Goal: Task Accomplishment & Management: Use online tool/utility

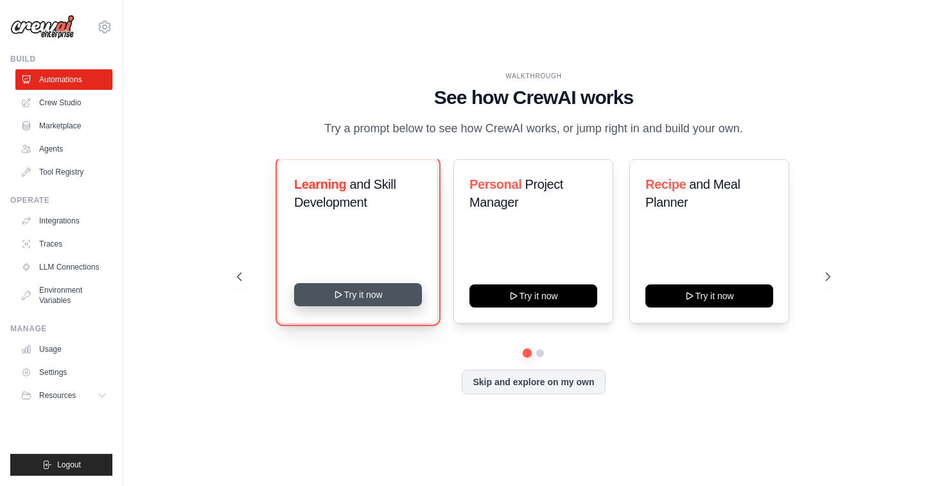
click at [368, 302] on button "Try it now" at bounding box center [358, 294] width 128 height 23
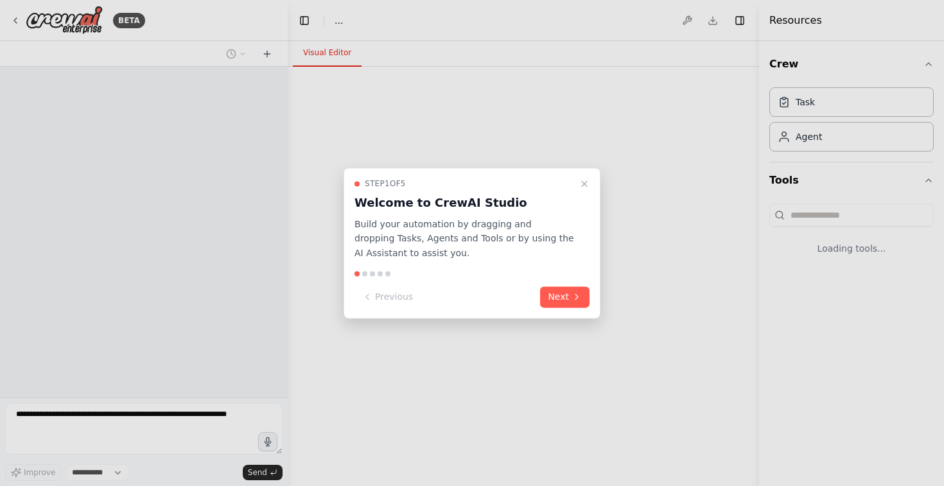
select select "****"
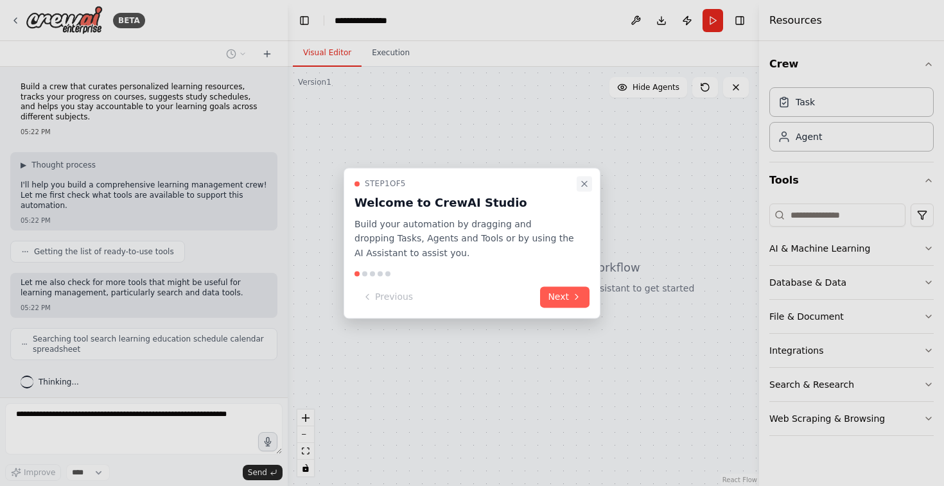
click at [584, 180] on icon "Close walkthrough" at bounding box center [584, 184] width 10 height 10
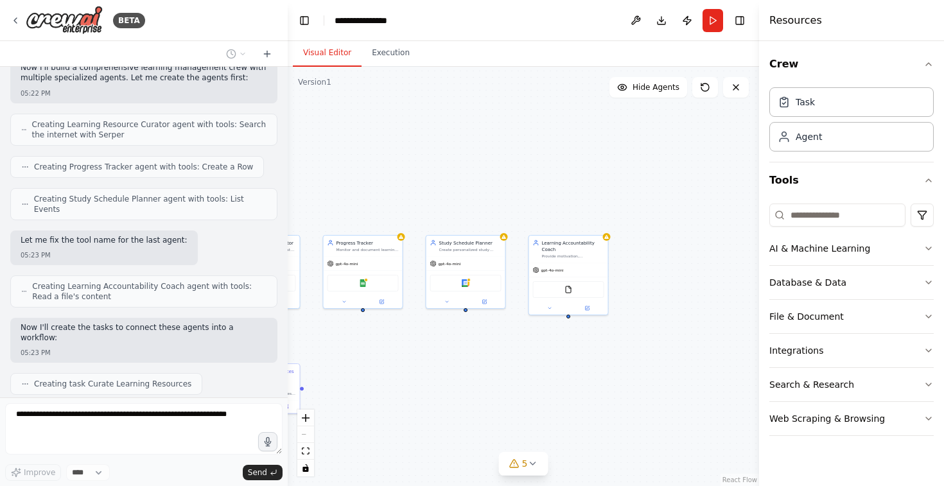
scroll to position [409, 0]
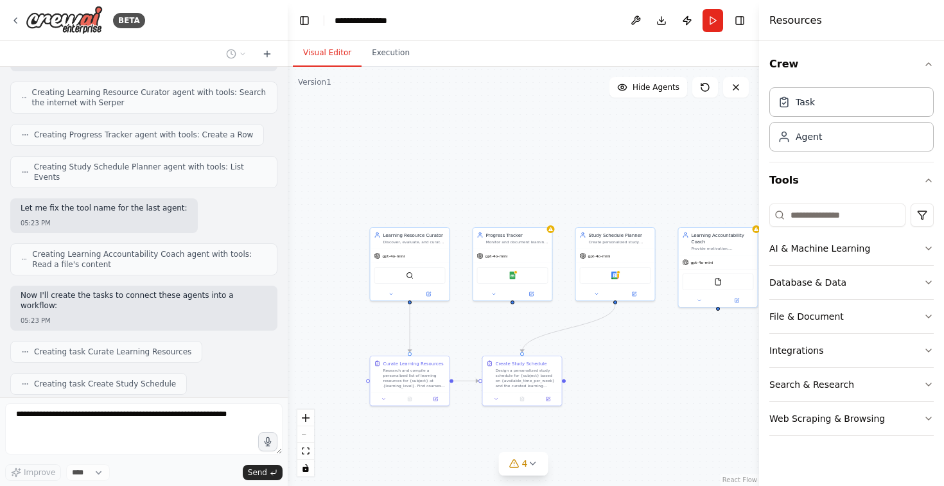
drag, startPoint x: 546, startPoint y: 376, endPoint x: 498, endPoint y: 351, distance: 54.6
click at [498, 351] on div ".deletable-edge-delete-btn { width: 20px; height: 20px; border: 0px solid #ffff…" at bounding box center [523, 276] width 471 height 419
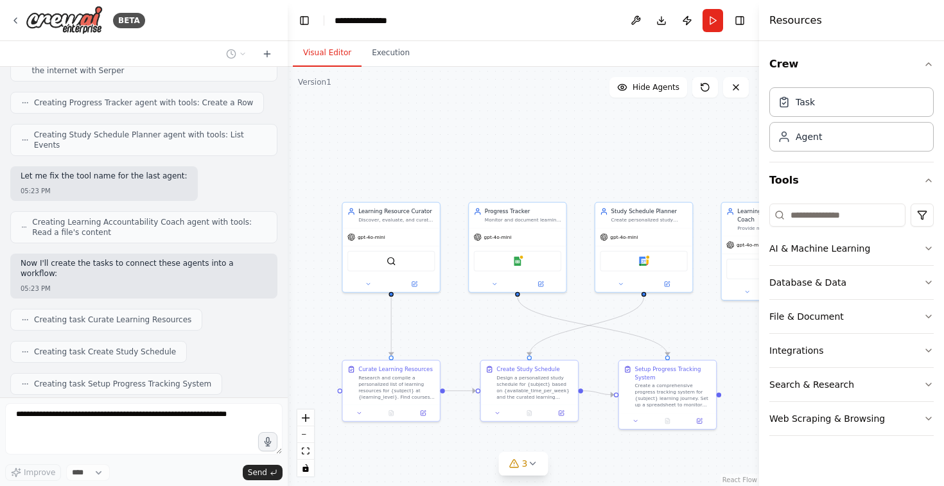
scroll to position [473, 0]
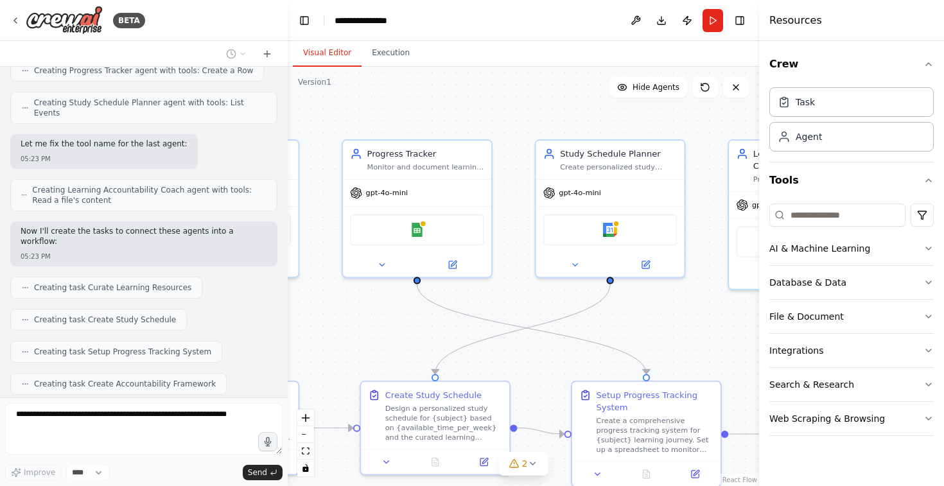
drag, startPoint x: 491, startPoint y: 339, endPoint x: 319, endPoint y: 351, distance: 172.5
click at [320, 351] on div ".deletable-edge-delete-btn { width: 20px; height: 20px; border: 0px solid #ffff…" at bounding box center [523, 276] width 471 height 419
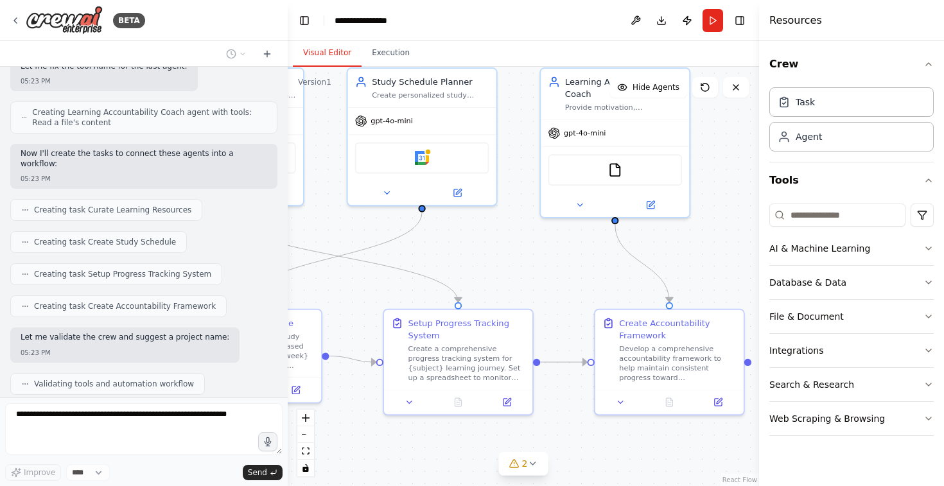
scroll to position [593, 0]
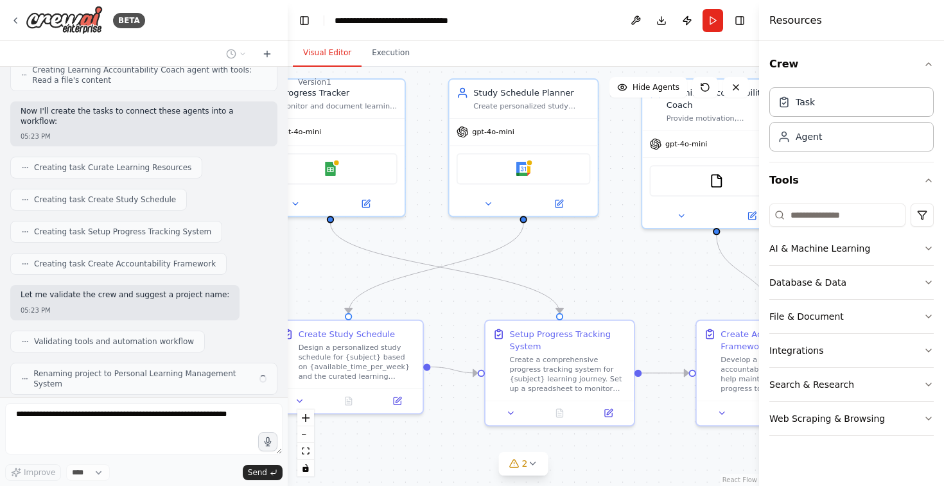
drag, startPoint x: 627, startPoint y: 323, endPoint x: 596, endPoint y: 258, distance: 72.1
click at [597, 259] on div ".deletable-edge-delete-btn { width: 20px; height: 20px; border: 0px solid #ffff…" at bounding box center [523, 276] width 471 height 419
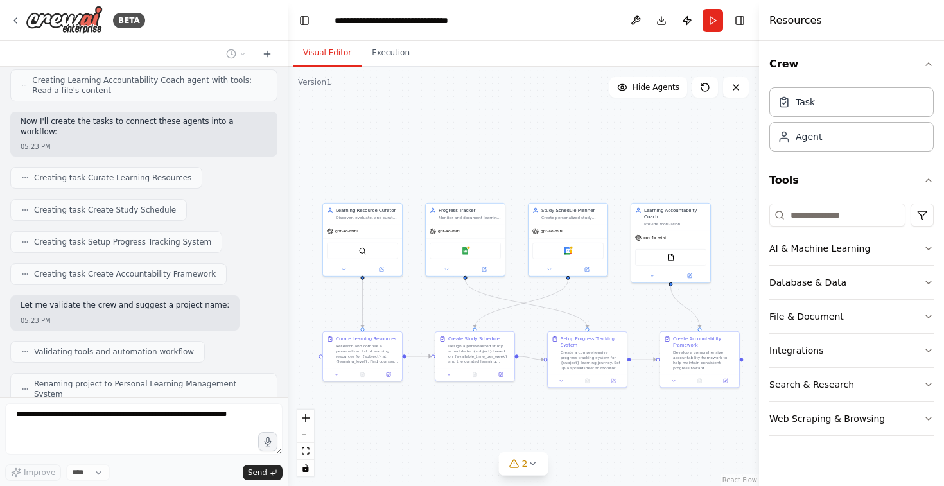
drag, startPoint x: 406, startPoint y: 268, endPoint x: 423, endPoint y: 302, distance: 38.2
click at [423, 302] on div ".deletable-edge-delete-btn { width: 20px; height: 20px; border: 0px solid #ffff…" at bounding box center [523, 276] width 471 height 419
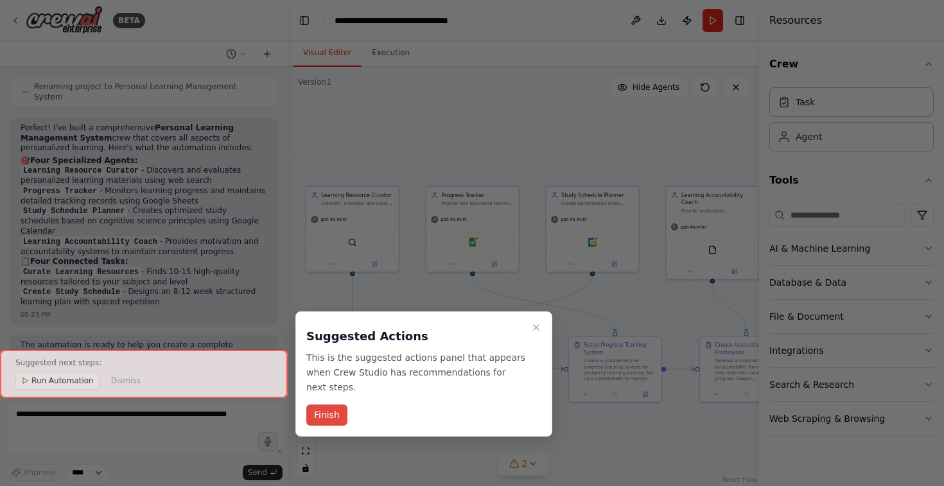
click at [319, 422] on button "Finish" at bounding box center [326, 415] width 41 height 21
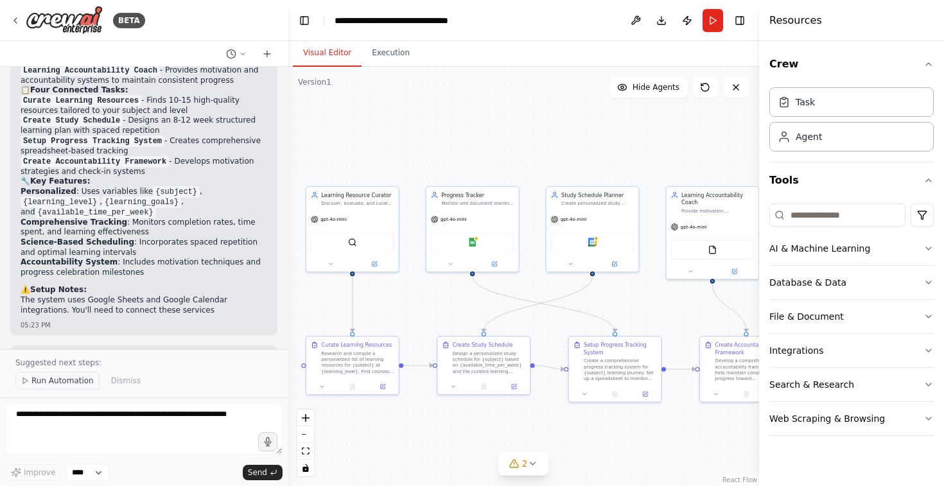
click at [29, 376] on button "Run Automation" at bounding box center [57, 381] width 84 height 18
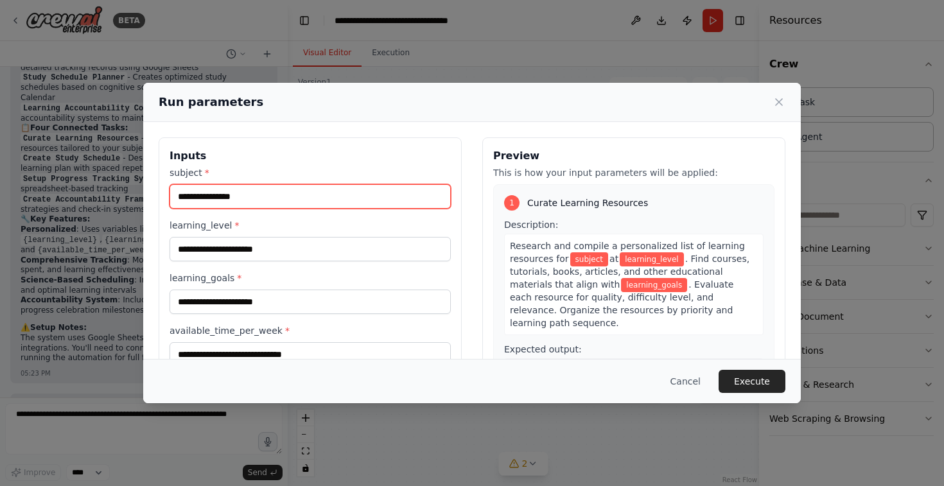
click at [304, 205] on input "subject *" at bounding box center [310, 196] width 281 height 24
type input "******"
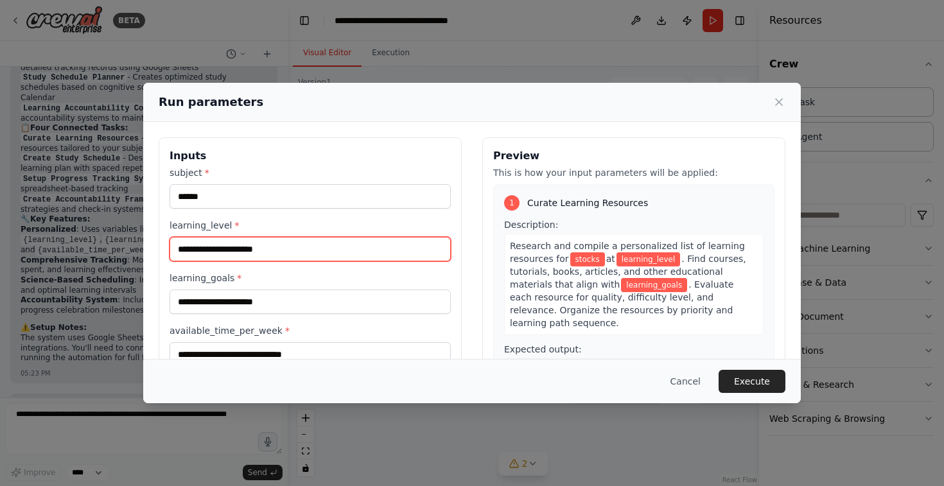
click at [271, 252] on input "learning_level *" at bounding box center [310, 249] width 281 height 24
type input "********"
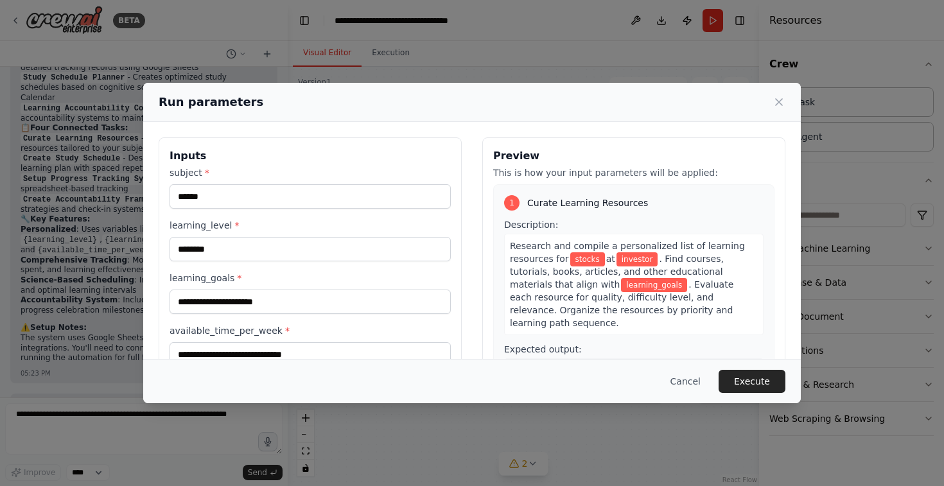
click at [295, 265] on div "subject * ****** learning_level * ******** learning_goals * available_time_per_…" at bounding box center [310, 266] width 281 height 200
click at [287, 310] on input "learning_goals *" at bounding box center [310, 302] width 281 height 24
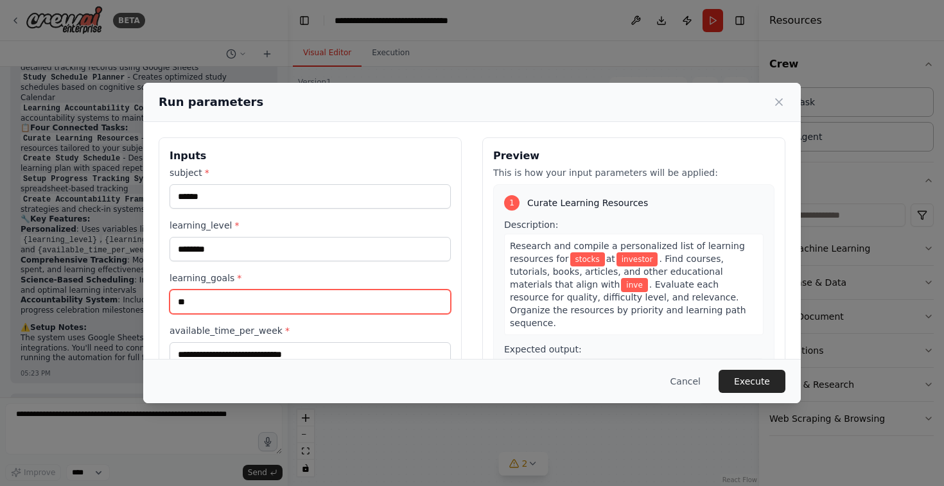
type input "*"
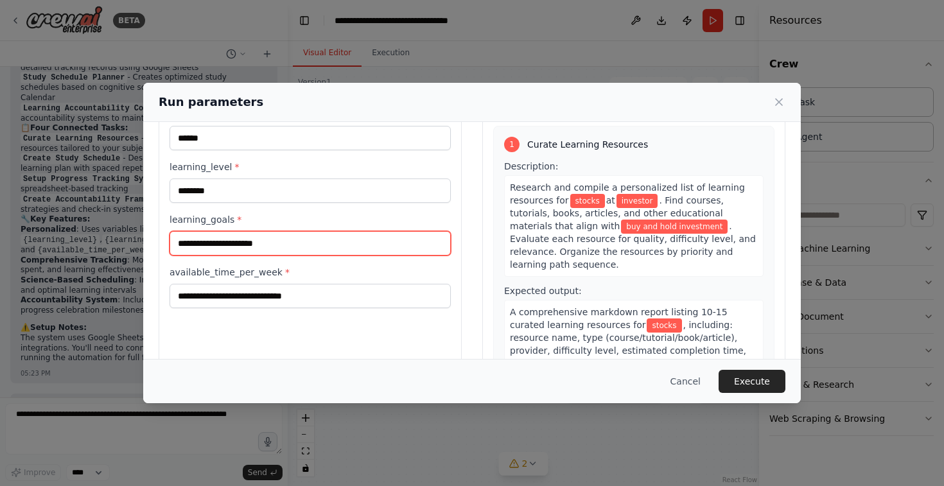
scroll to position [61, 0]
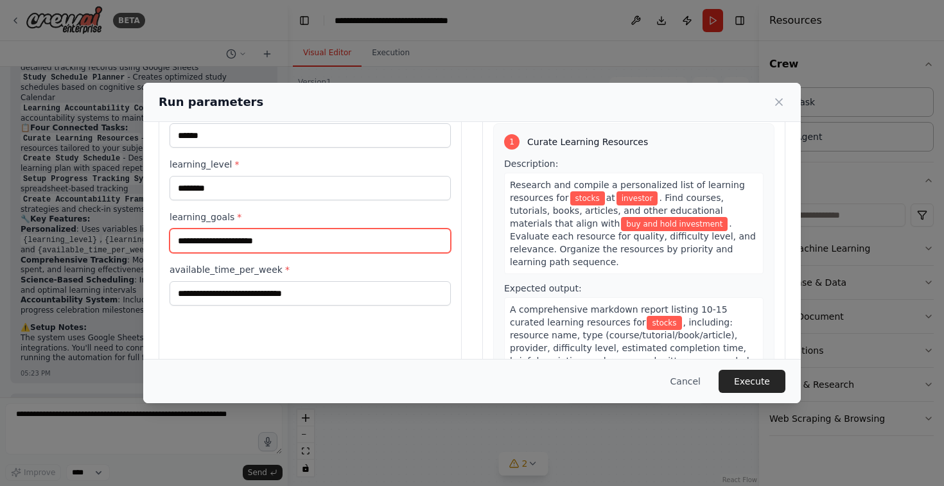
type input "**********"
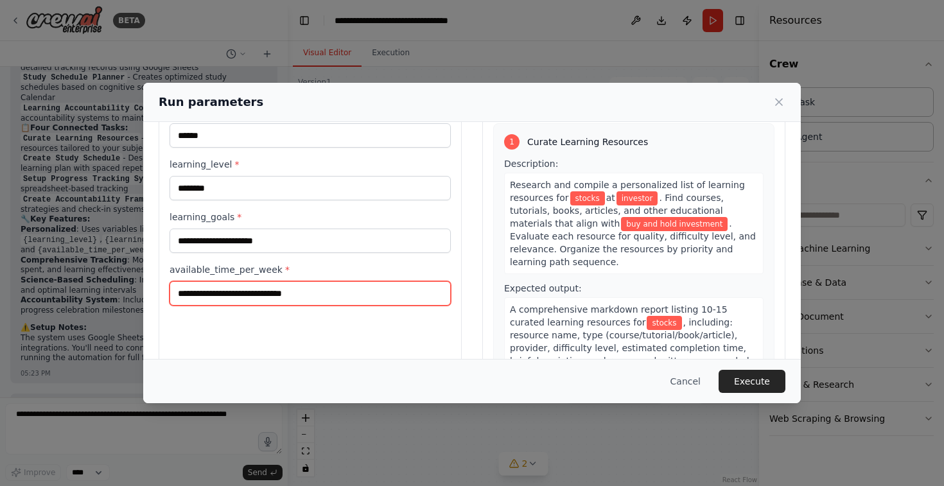
click at [281, 297] on input "available_time_per_week *" at bounding box center [310, 293] width 281 height 24
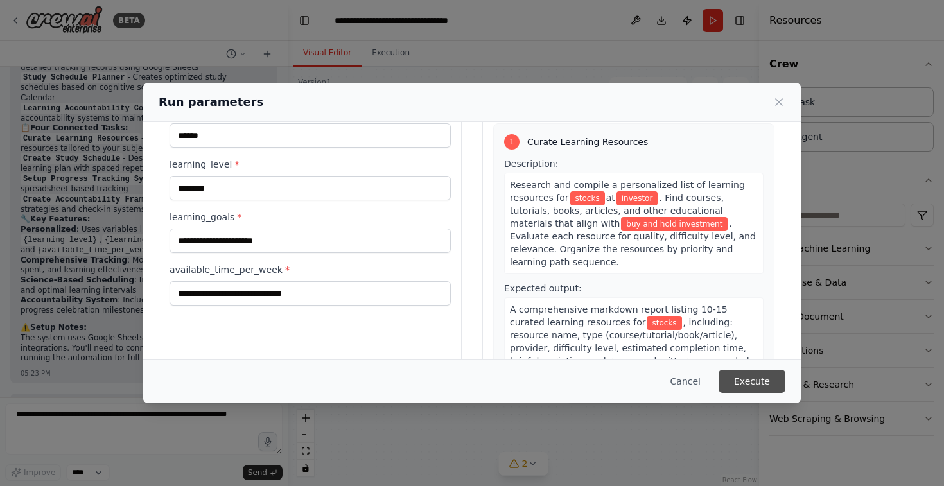
click at [774, 389] on button "Execute" at bounding box center [752, 381] width 67 height 23
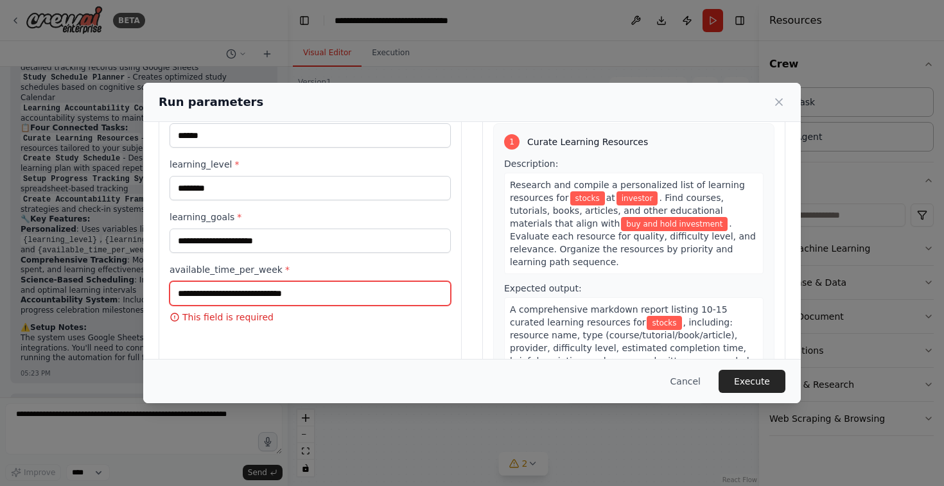
click at [369, 293] on input "available_time_per_week *" at bounding box center [310, 293] width 281 height 24
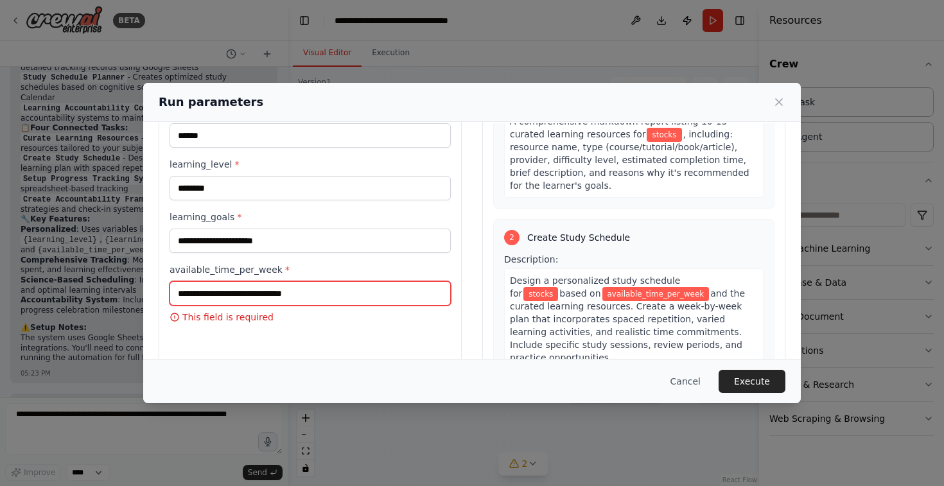
scroll to position [189, 0]
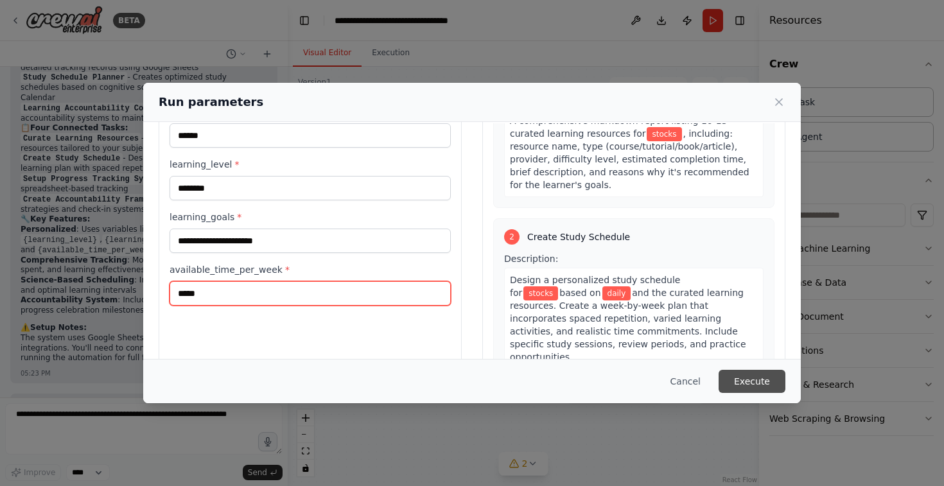
type input "*****"
click at [762, 378] on button "Execute" at bounding box center [752, 381] width 67 height 23
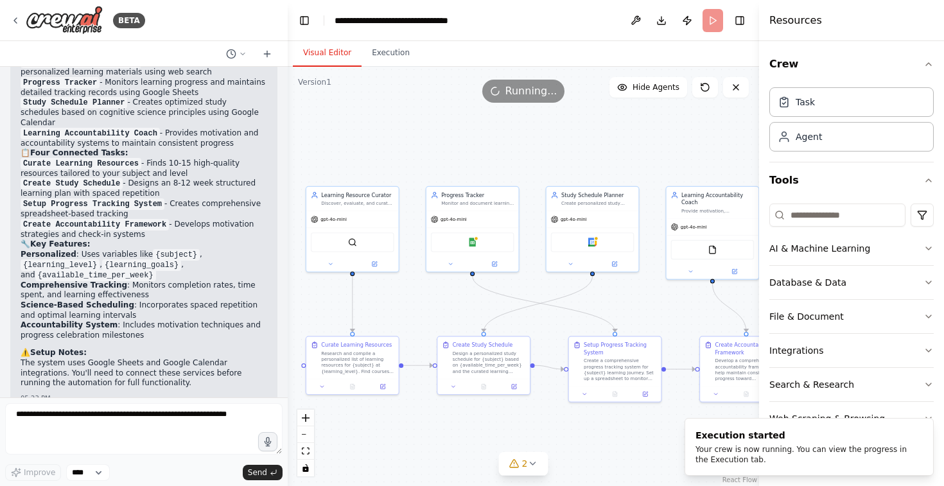
scroll to position [1014, 0]
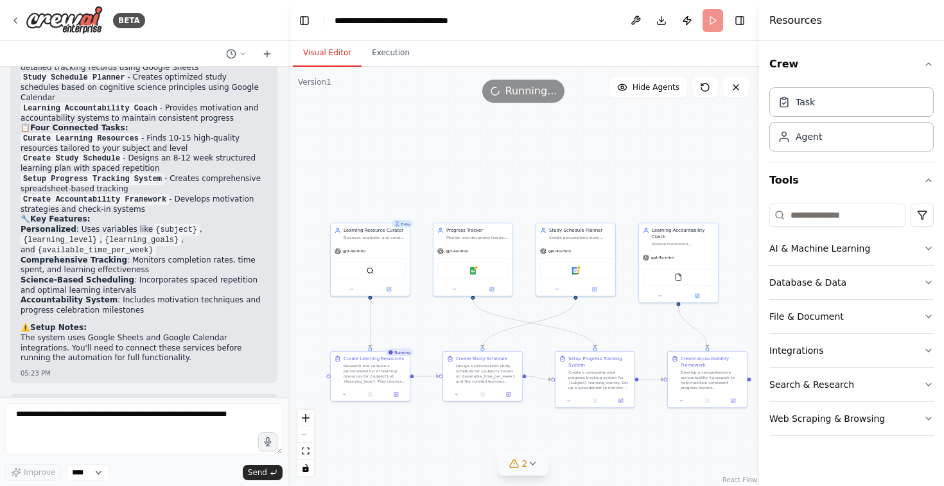
click at [530, 464] on icon at bounding box center [532, 464] width 10 height 10
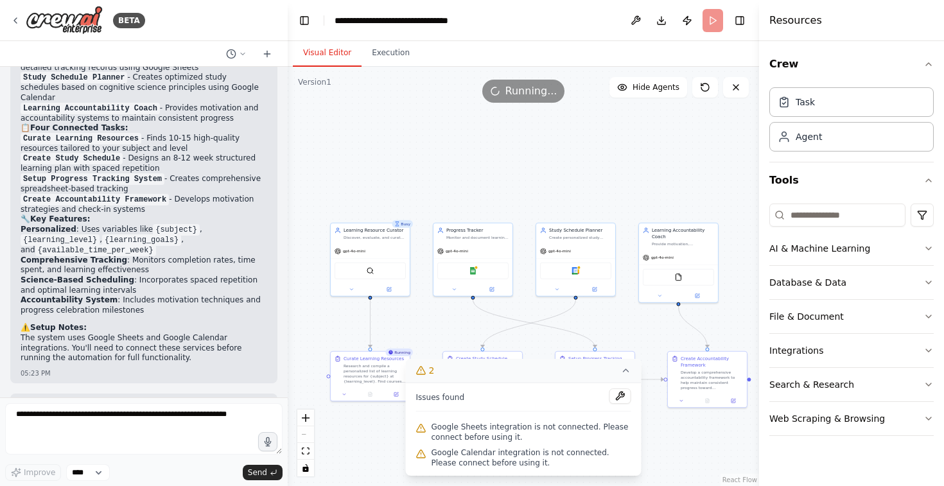
click at [351, 436] on div ".deletable-edge-delete-btn { width: 20px; height: 20px; border: 0px solid #ffff…" at bounding box center [523, 276] width 471 height 419
click at [631, 370] on button "2" at bounding box center [524, 371] width 236 height 24
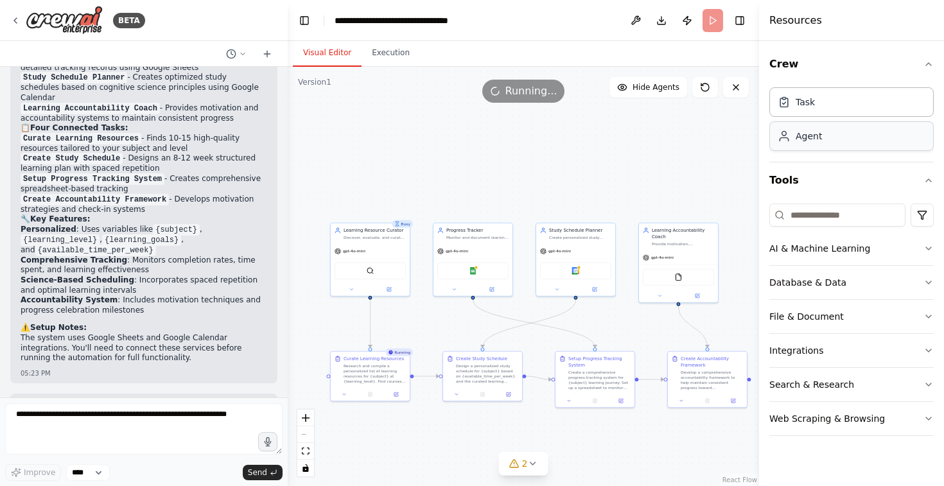
click at [818, 135] on div "Agent" at bounding box center [809, 136] width 26 height 13
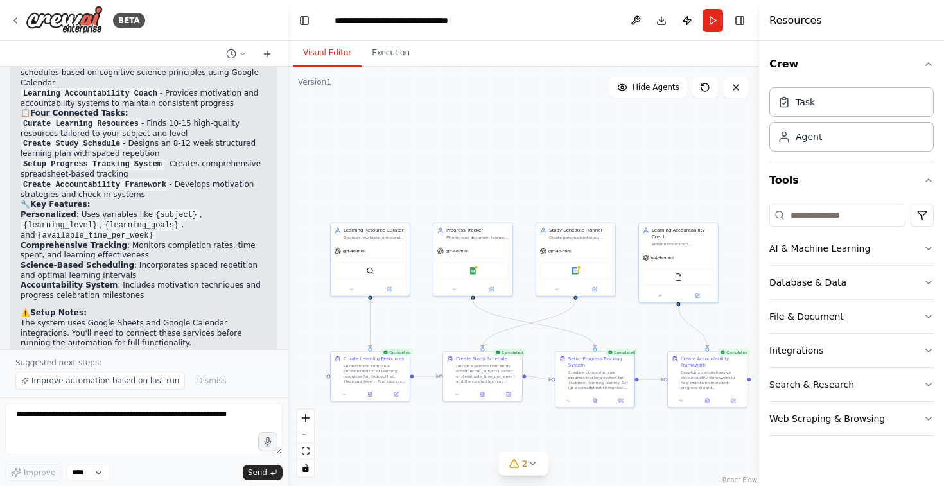
scroll to position [1062, 0]
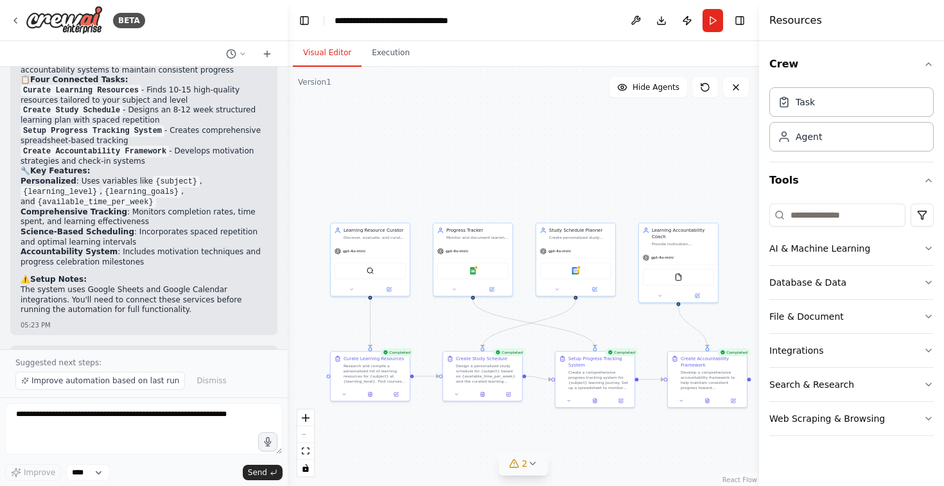
click at [537, 463] on icon at bounding box center [532, 464] width 10 height 10
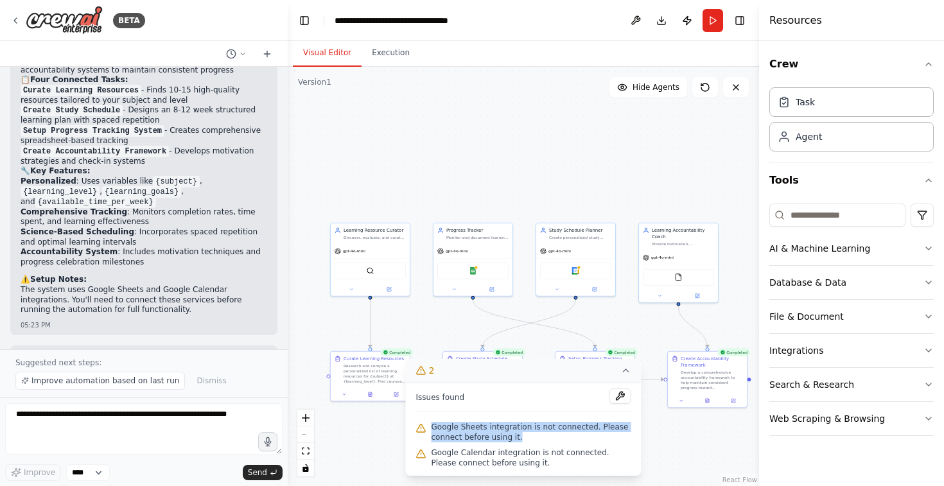
drag, startPoint x: 433, startPoint y: 428, endPoint x: 527, endPoint y: 437, distance: 94.9
click at [527, 437] on span "Google Sheets integration is not connected. Please connect before using it." at bounding box center [532, 432] width 200 height 21
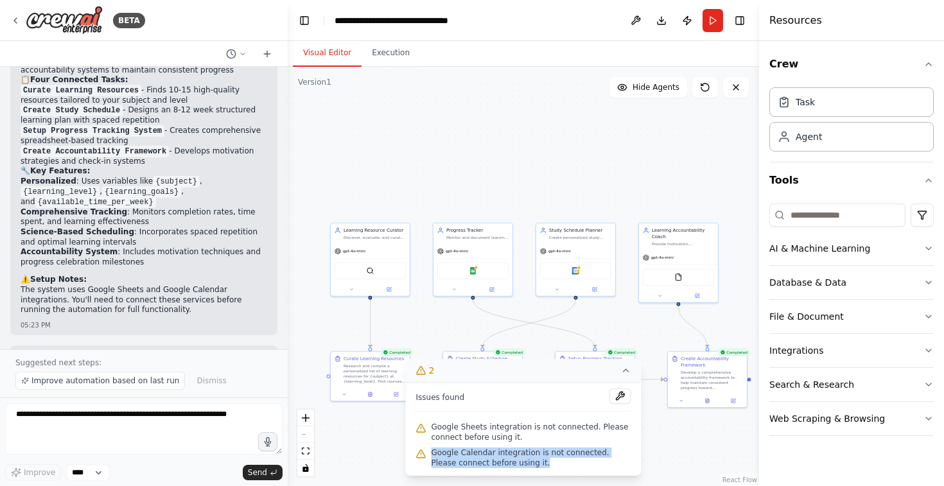
drag, startPoint x: 430, startPoint y: 456, endPoint x: 563, endPoint y: 474, distance: 134.8
click at [563, 474] on div "Issues found Google Sheets integration is not connected. Please connect before …" at bounding box center [524, 429] width 236 height 93
click at [615, 399] on button at bounding box center [620, 396] width 22 height 15
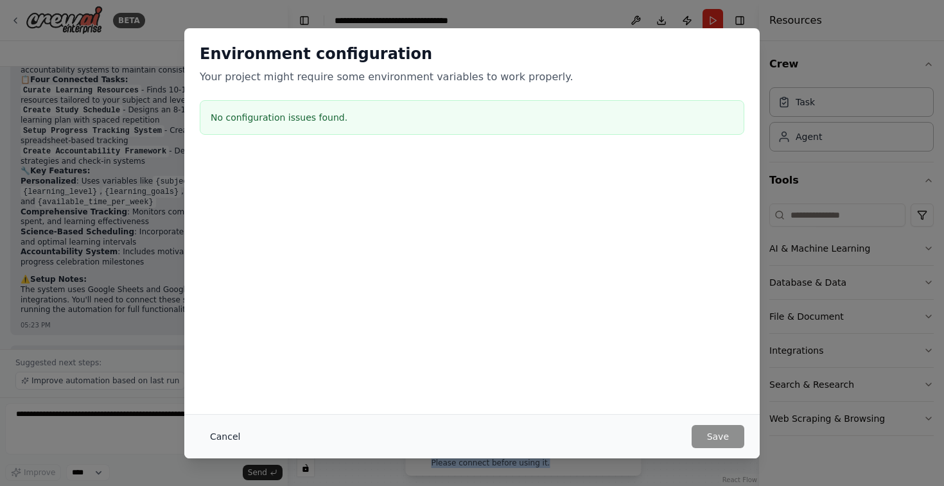
click at [203, 437] on button "Cancel" at bounding box center [225, 436] width 51 height 23
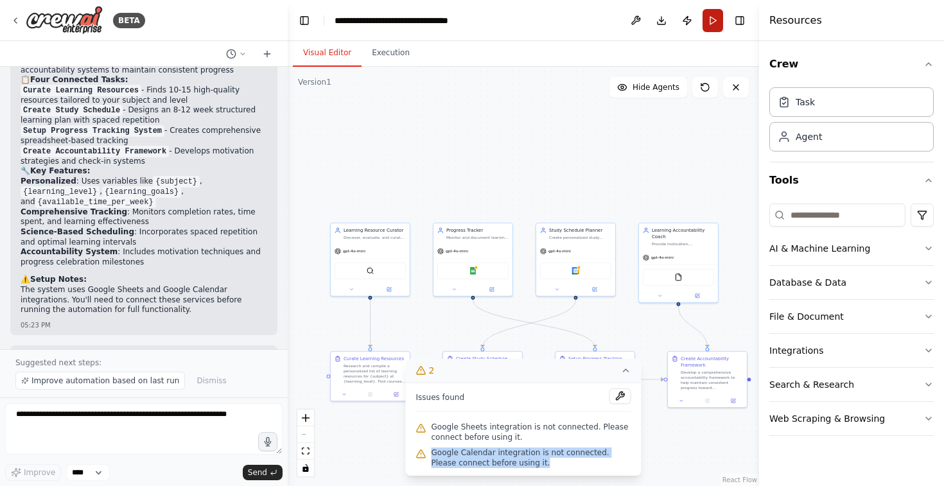
click at [713, 23] on button "Run" at bounding box center [713, 20] width 21 height 23
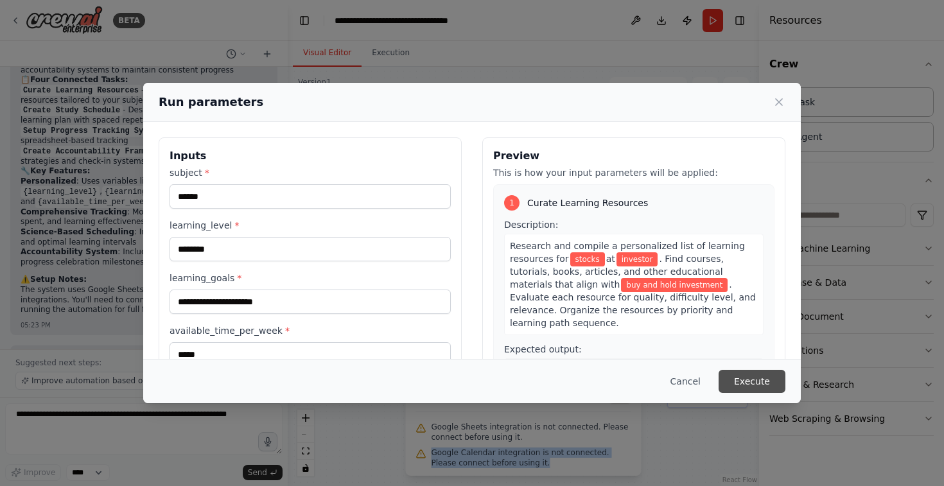
click at [746, 386] on button "Execute" at bounding box center [752, 381] width 67 height 23
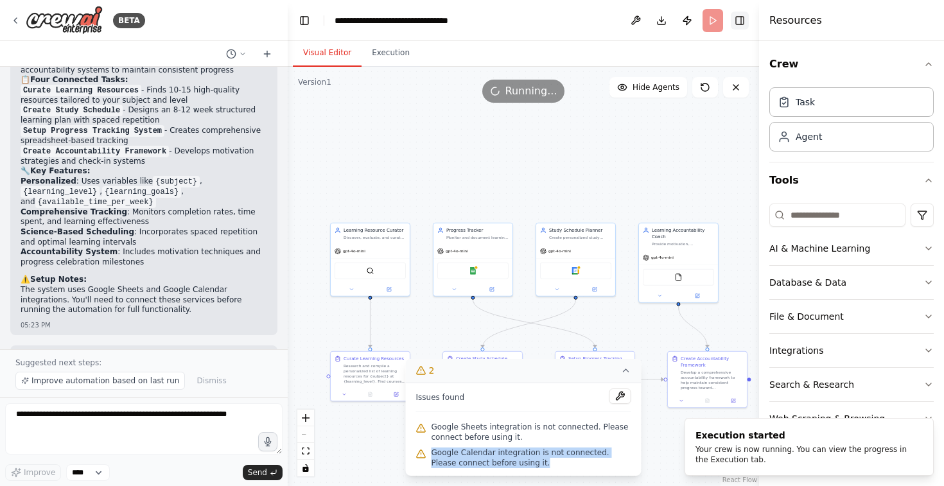
click at [737, 18] on button "Toggle Right Sidebar" at bounding box center [740, 21] width 18 height 18
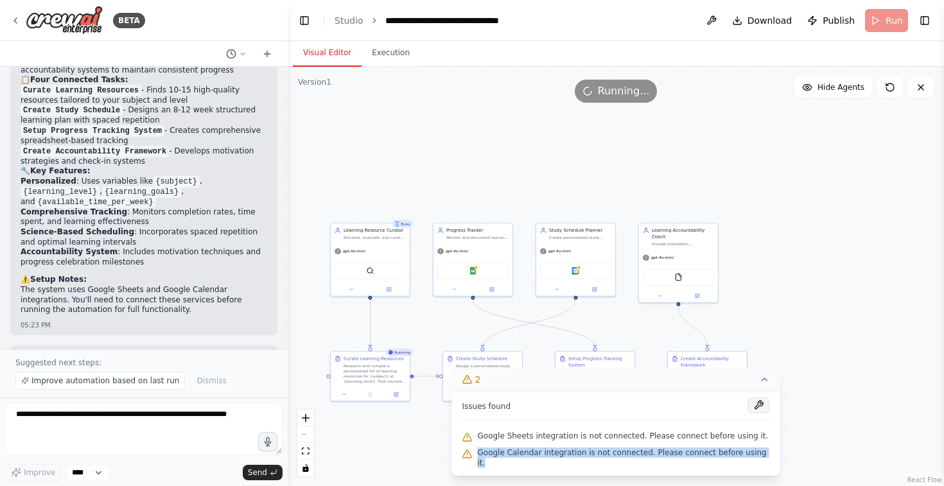
click at [753, 413] on button at bounding box center [759, 405] width 22 height 15
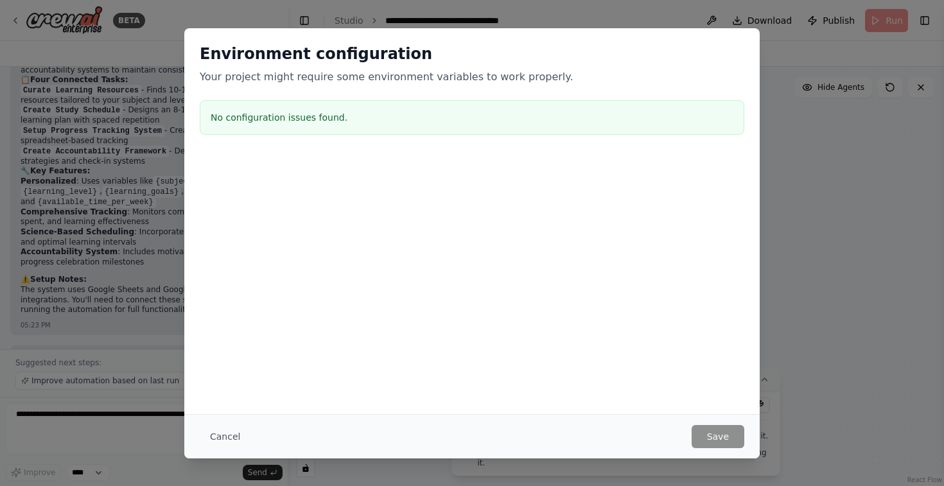
click at [195, 430] on div "Cancel Save" at bounding box center [471, 436] width 575 height 44
click at [213, 435] on button "Cancel" at bounding box center [225, 436] width 51 height 23
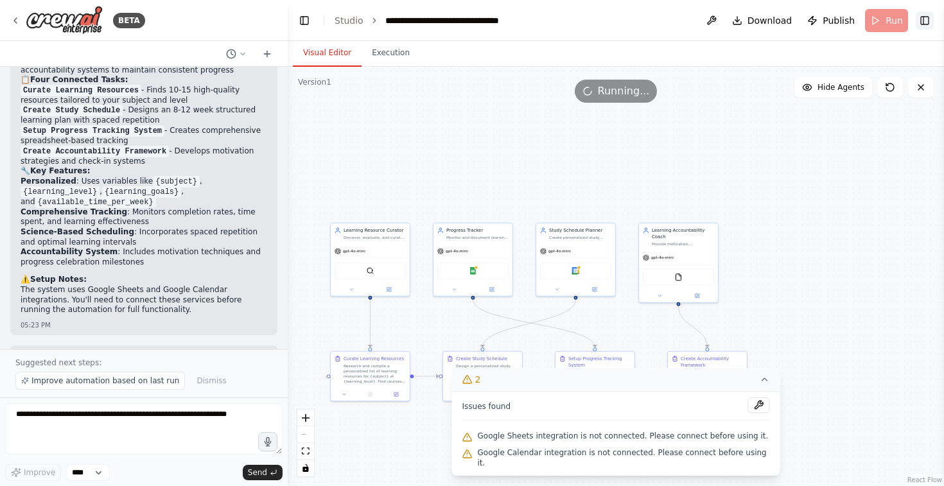
click at [924, 22] on button "Toggle Right Sidebar" at bounding box center [925, 21] width 18 height 18
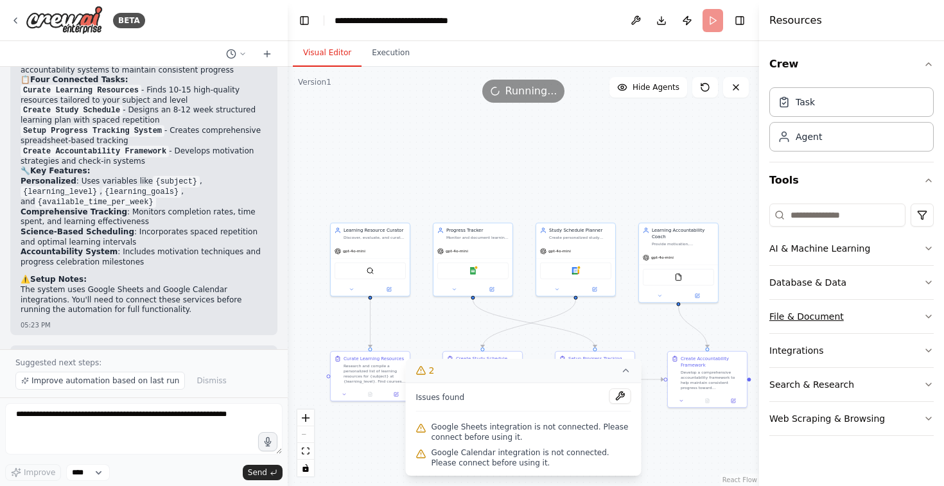
click at [832, 319] on div "File & Document" at bounding box center [806, 316] width 74 height 13
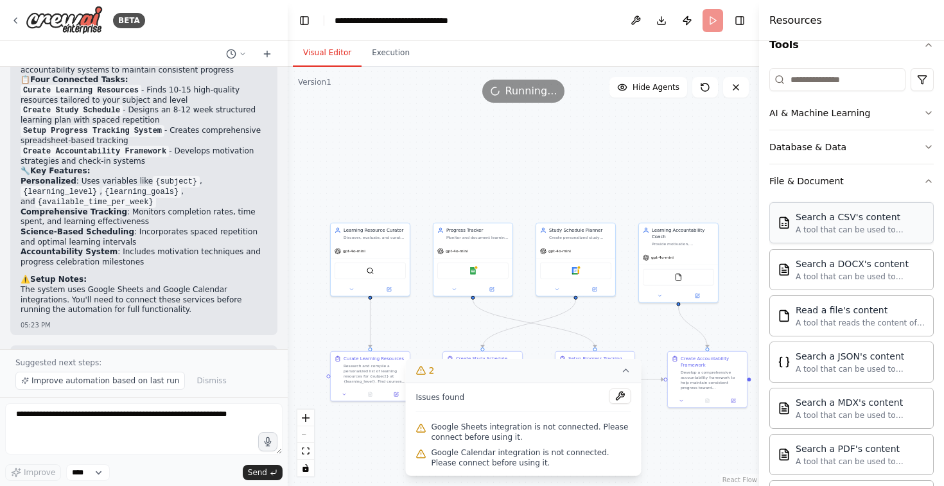
scroll to position [0, 0]
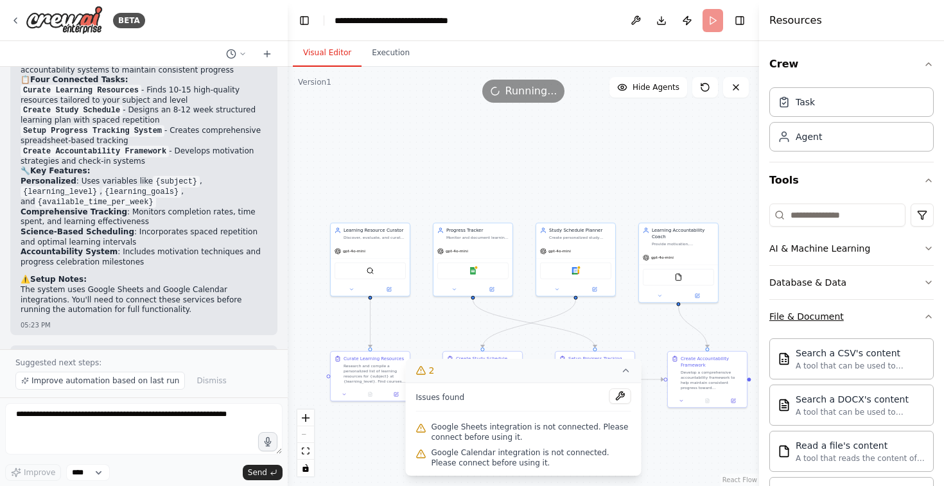
click at [893, 311] on button "File & Document" at bounding box center [851, 316] width 164 height 33
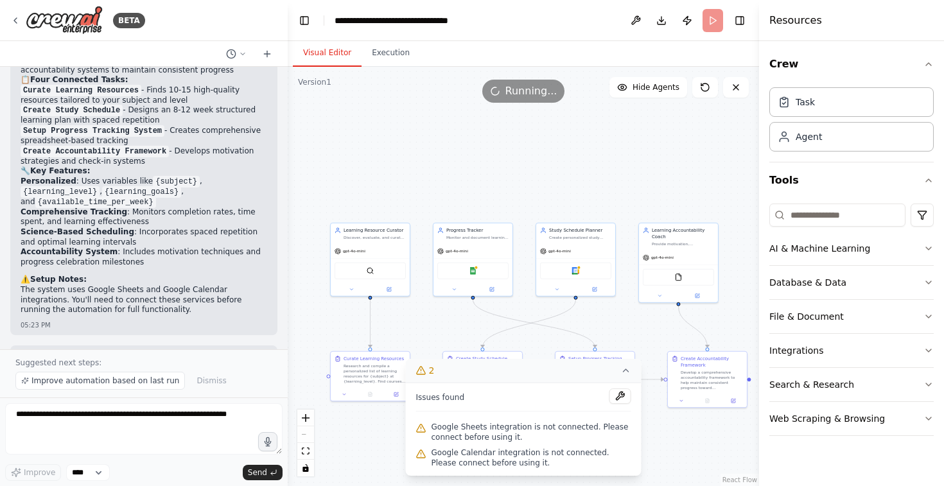
click at [455, 319] on div ".deletable-edge-delete-btn { width: 20px; height: 20px; border: 0px solid #ffff…" at bounding box center [523, 276] width 471 height 419
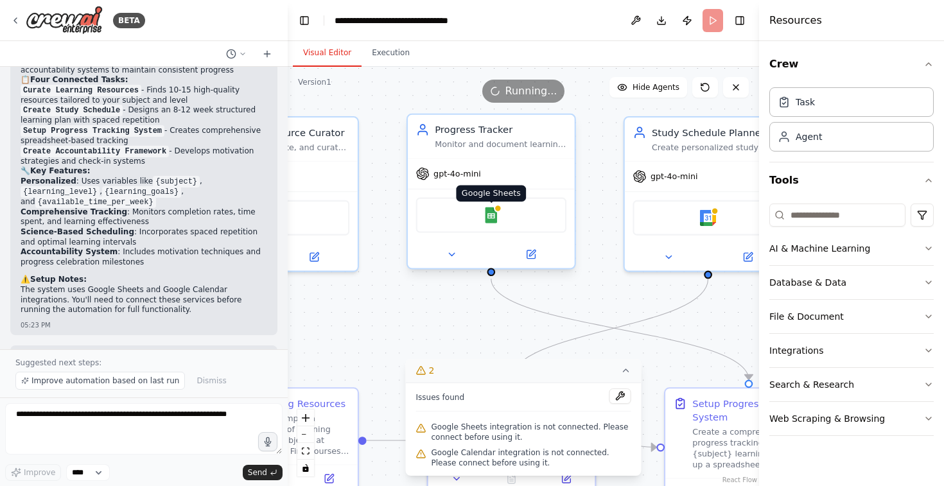
click at [494, 216] on img at bounding box center [491, 215] width 16 height 16
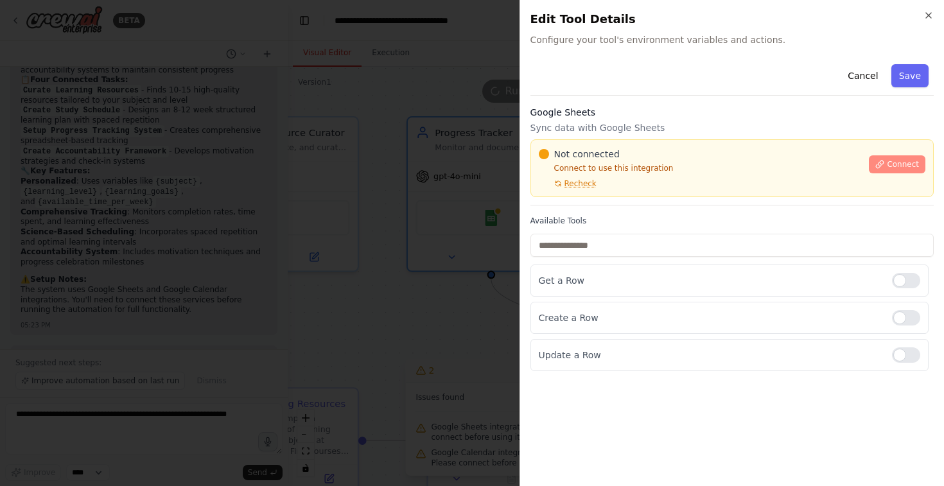
click at [895, 168] on span "Connect" at bounding box center [903, 164] width 32 height 10
click at [881, 173] on div "Not connected Connect to use this integration Recheck Connect" at bounding box center [732, 168] width 387 height 41
click at [887, 171] on button "Connect" at bounding box center [897, 164] width 57 height 18
click at [612, 141] on div "Not connected Connect to use this integration Recheck Connect" at bounding box center [732, 168] width 404 height 58
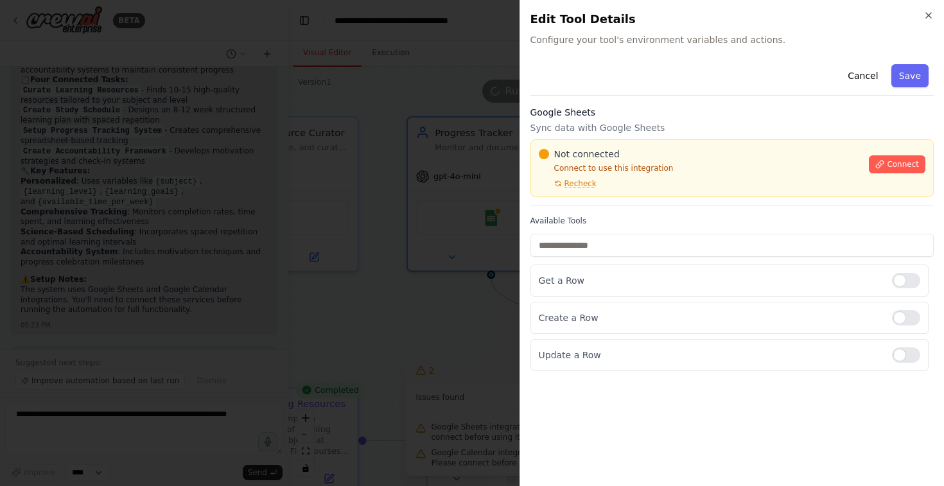
click at [566, 137] on div "Google Sheets Sync data with Google Sheets Not connected Connect to use this in…" at bounding box center [732, 156] width 404 height 100
click at [608, 141] on div "Not connected Connect to use this integration Recheck Connect" at bounding box center [732, 168] width 404 height 58
click at [701, 113] on h3 "Google Sheets" at bounding box center [732, 112] width 404 height 13
click at [697, 112] on h3 "Google Sheets" at bounding box center [732, 112] width 404 height 13
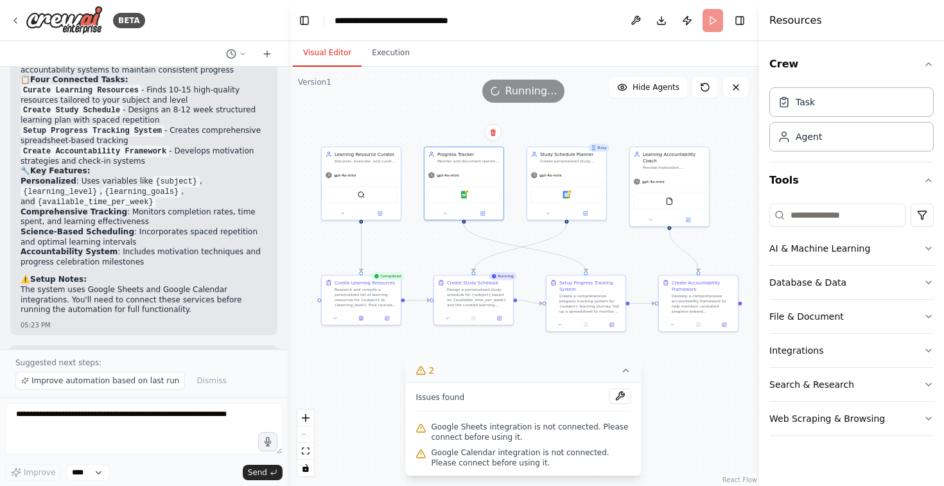
drag, startPoint x: 661, startPoint y: 308, endPoint x: 597, endPoint y: 256, distance: 81.7
click at [597, 256] on div ".deletable-edge-delete-btn { width: 20px; height: 20px; border: 0px solid #ffff…" at bounding box center [523, 276] width 471 height 419
drag, startPoint x: 582, startPoint y: 308, endPoint x: 575, endPoint y: 304, distance: 8.6
click at [575, 304] on div "Create a comprehensive progress tracking system for {subject} learning journey.…" at bounding box center [586, 302] width 62 height 21
click at [703, 289] on div "Create Accountability Framework" at bounding box center [705, 284] width 62 height 13
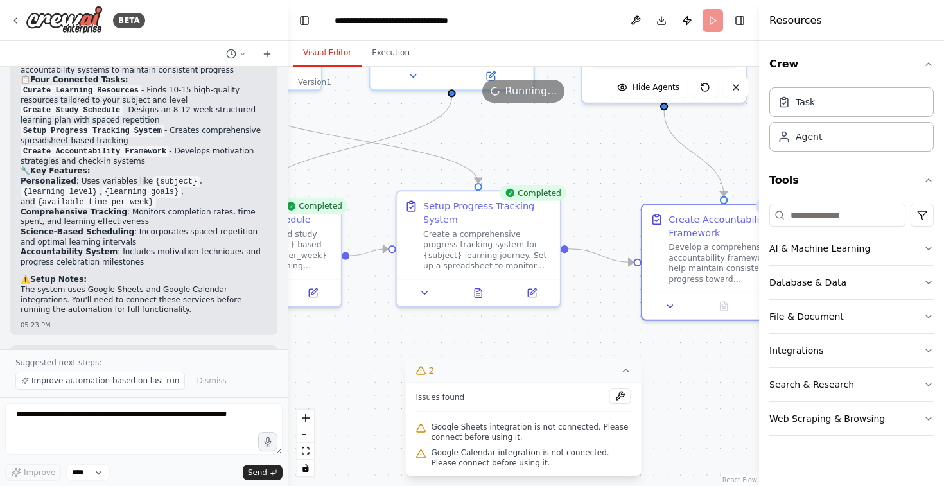
drag, startPoint x: 611, startPoint y: 228, endPoint x: 646, endPoint y: 170, distance: 68.3
click at [649, 171] on div ".deletable-edge-delete-btn { width: 20px; height: 20px; border: 0px solid #ffff…" at bounding box center [523, 276] width 471 height 419
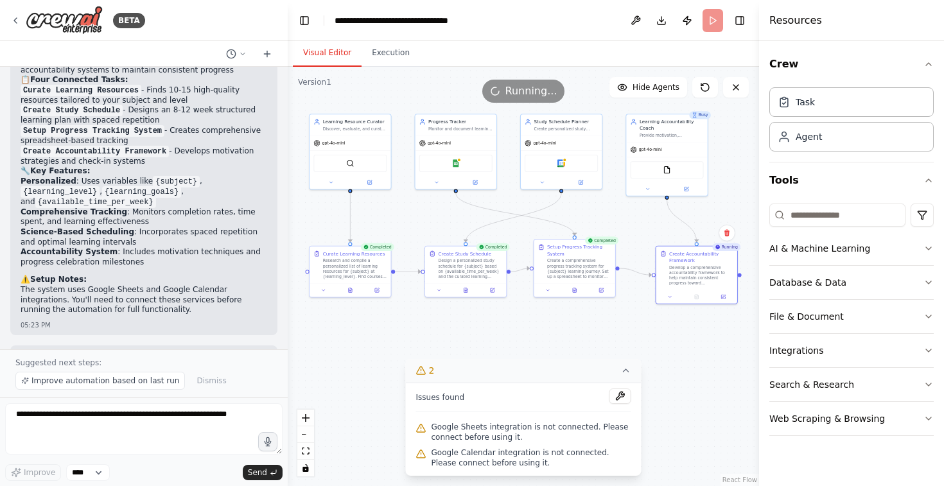
drag, startPoint x: 633, startPoint y: 157, endPoint x: 642, endPoint y: 223, distance: 66.1
click at [643, 223] on div ".deletable-edge-delete-btn { width: 20px; height: 20px; border: 0px solid #ffff…" at bounding box center [523, 276] width 471 height 419
drag, startPoint x: 466, startPoint y: 163, endPoint x: 611, endPoint y: 170, distance: 145.3
click at [612, 170] on div "Google Sheets" at bounding box center [600, 168] width 73 height 17
drag, startPoint x: 544, startPoint y: 139, endPoint x: 448, endPoint y: 139, distance: 96.3
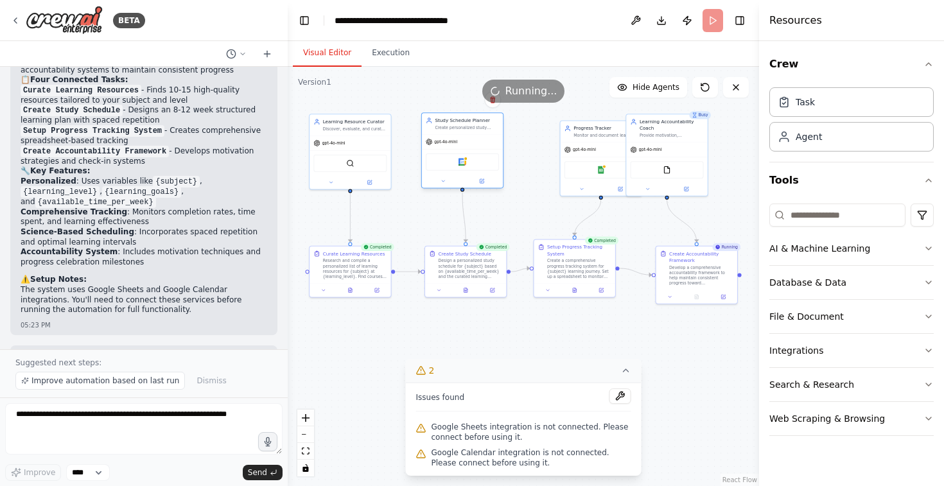
click at [448, 139] on div "gpt-4o-mini" at bounding box center [441, 142] width 31 height 6
drag, startPoint x: 590, startPoint y: 154, endPoint x: 559, endPoint y: 149, distance: 30.6
click at [559, 149] on div "gpt-4o-mini Google Sheets" at bounding box center [567, 160] width 81 height 53
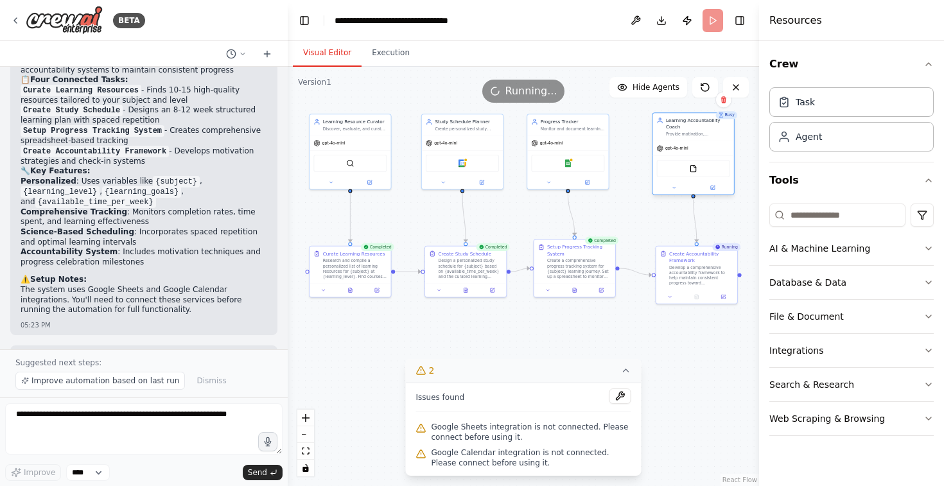
drag, startPoint x: 660, startPoint y: 142, endPoint x: 688, endPoint y: 143, distance: 28.3
click at [688, 143] on div "gpt-4o-mini" at bounding box center [692, 148] width 81 height 15
click at [593, 148] on div "gpt-4o-mini" at bounding box center [567, 142] width 81 height 15
click at [457, 154] on div "Google Calendar" at bounding box center [462, 161] width 73 height 17
click at [691, 141] on div "gpt-4o-mini" at bounding box center [692, 148] width 81 height 15
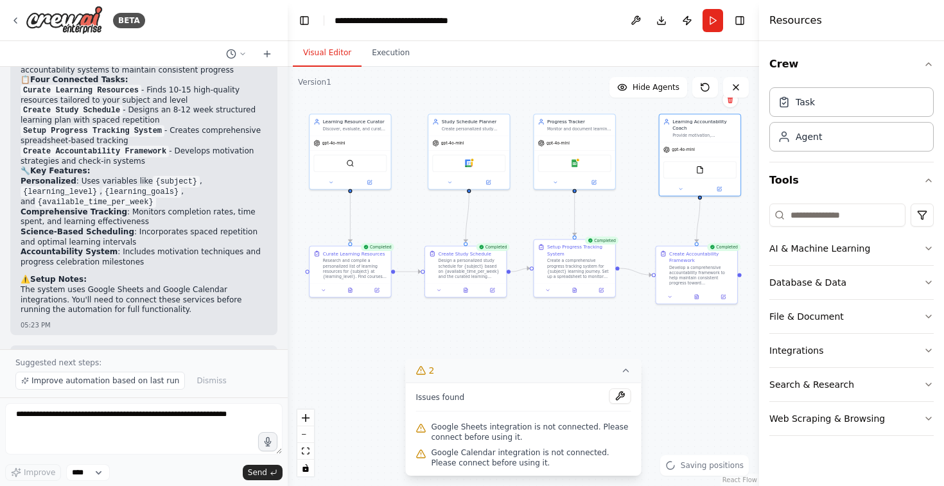
click at [620, 211] on div ".deletable-edge-delete-btn { width: 20px; height: 20px; border: 0px solid #ffff…" at bounding box center [523, 276] width 471 height 419
click at [686, 268] on div "Develop a comprehensive accountability framework to help maintain consistent pr…" at bounding box center [701, 274] width 64 height 21
click at [573, 277] on div "Create a comprehensive progress tracking system for {subject} learning journey.…" at bounding box center [579, 267] width 64 height 21
click at [481, 272] on div "Design a personalized study schedule for {subject} based on {available_time_per…" at bounding box center [467, 267] width 64 height 21
click at [360, 282] on div at bounding box center [350, 288] width 81 height 13
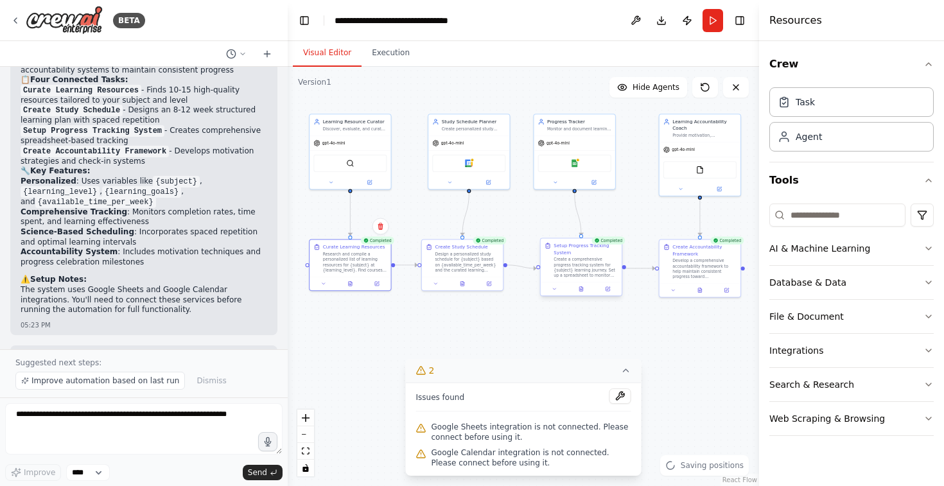
click at [577, 273] on div "Create a comprehensive progress tracking system for {subject} learning journey.…" at bounding box center [586, 267] width 64 height 21
click at [582, 132] on div "Progress Tracker Monitor and document learning progress across {subject} course…" at bounding box center [574, 123] width 81 height 21
click at [480, 135] on div "gpt-4o-mini" at bounding box center [468, 142] width 81 height 15
click at [631, 209] on div ".deletable-edge-delete-btn { width: 20px; height: 20px; border: 0px solid #ffff…" at bounding box center [523, 276] width 471 height 419
click at [584, 258] on div "Create a comprehensive progress tracking system for {subject} learning journey.…" at bounding box center [586, 267] width 64 height 21
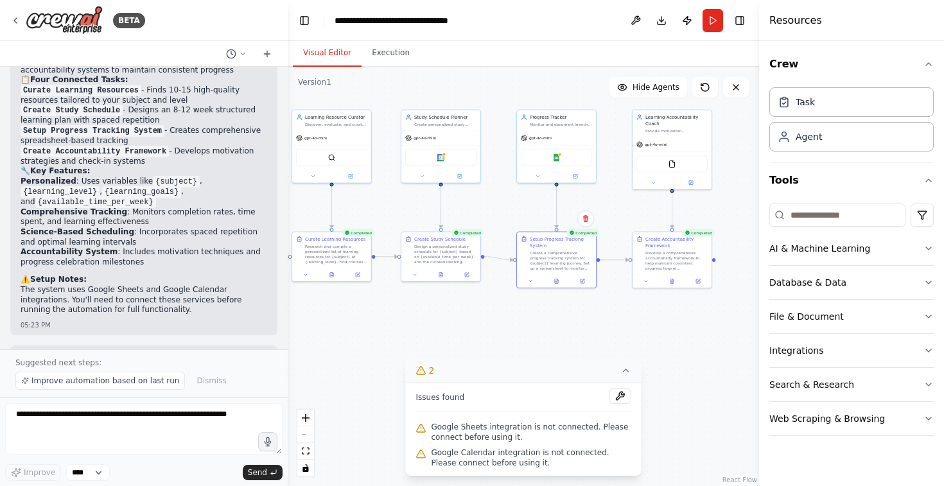
click at [505, 205] on div ".deletable-edge-delete-btn { width: 20px; height: 20px; border: 0px solid #ffff…" at bounding box center [523, 276] width 471 height 419
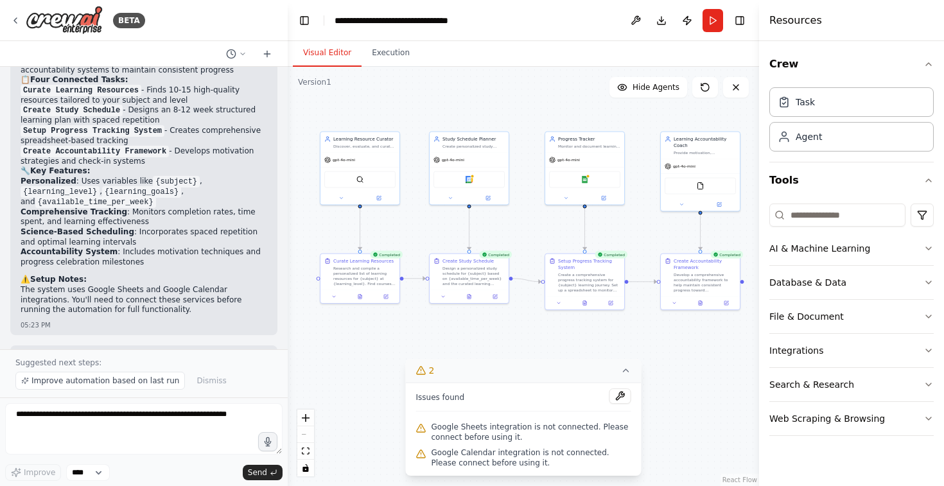
drag, startPoint x: 406, startPoint y: 220, endPoint x: 430, endPoint y: 238, distance: 30.2
click at [430, 239] on div ".deletable-edge-delete-btn { width: 20px; height: 20px; border: 0px solid #ffff…" at bounding box center [523, 276] width 471 height 419
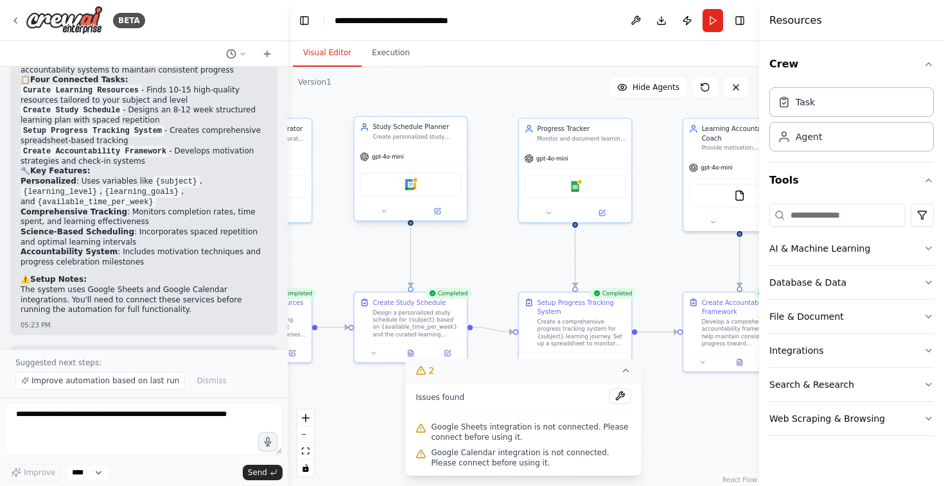
click at [396, 189] on div "Google Calendar" at bounding box center [410, 185] width 101 height 24
click at [628, 374] on icon at bounding box center [626, 370] width 10 height 10
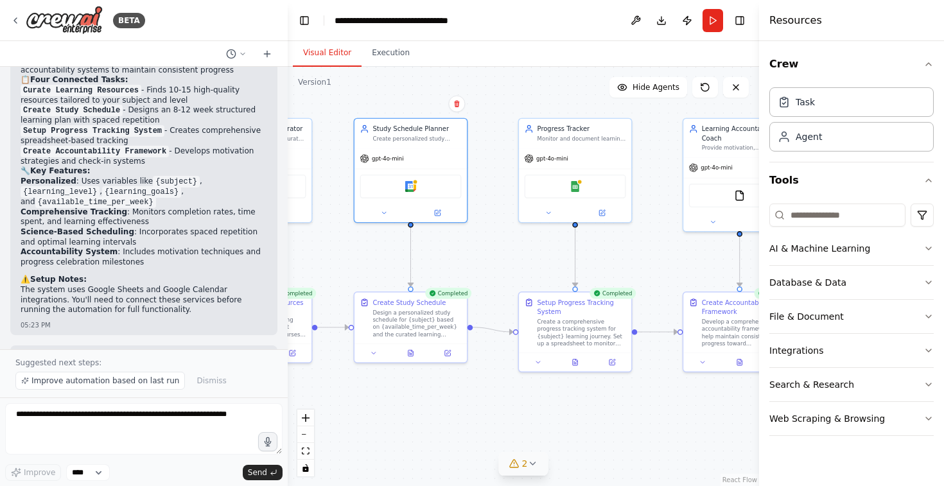
click at [749, 17] on header "**********" at bounding box center [523, 20] width 471 height 41
click at [737, 19] on button "Toggle Right Sidebar" at bounding box center [740, 21] width 18 height 18
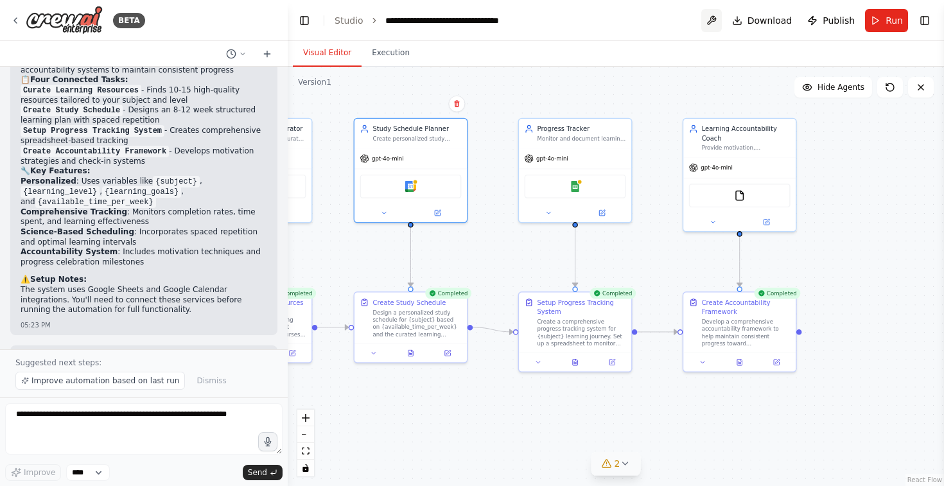
click at [716, 21] on button at bounding box center [711, 20] width 21 height 23
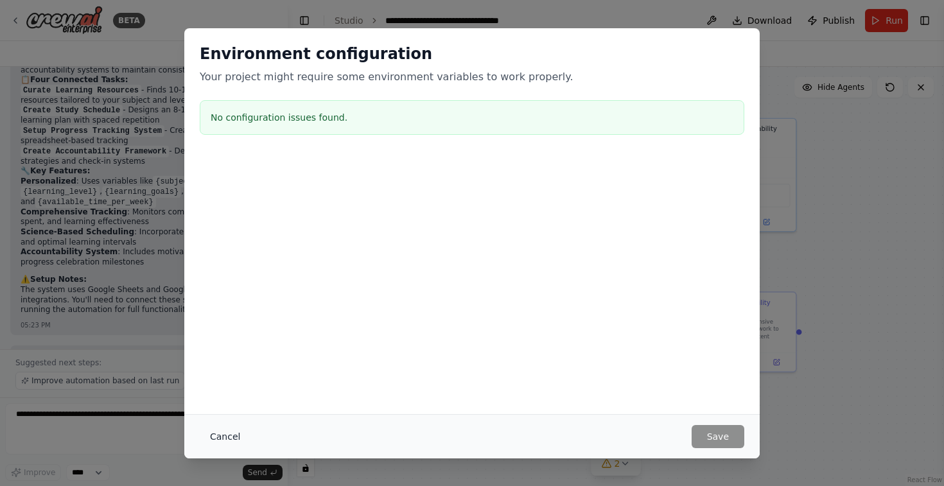
click at [223, 438] on button "Cancel" at bounding box center [225, 436] width 51 height 23
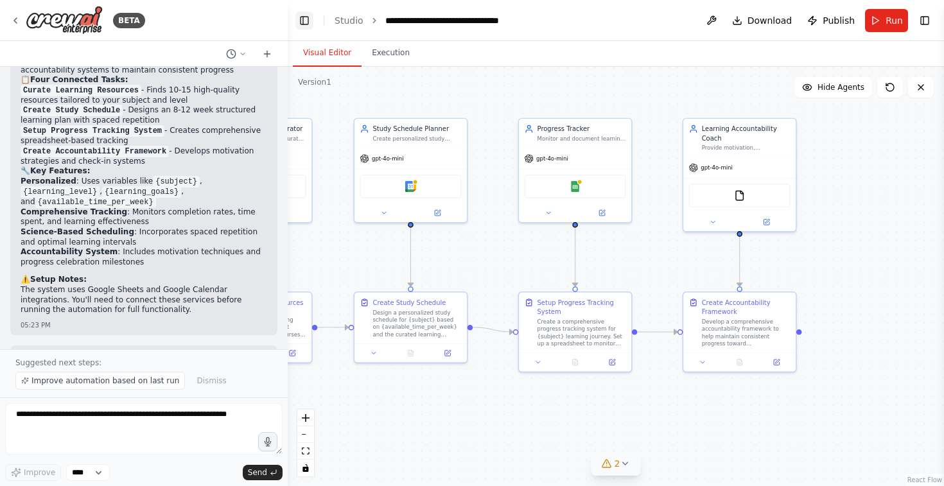
click at [306, 15] on button "Toggle Left Sidebar" at bounding box center [304, 21] width 18 height 18
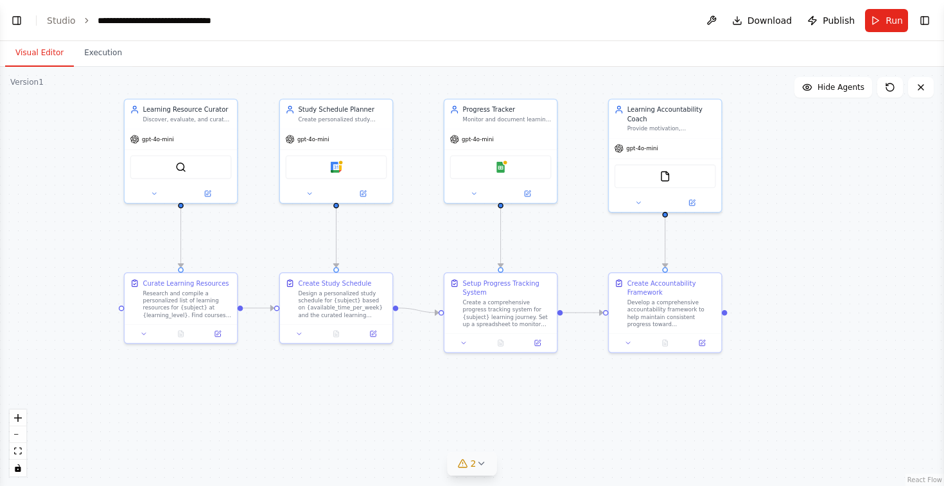
drag, startPoint x: 197, startPoint y: 241, endPoint x: 410, endPoint y: 223, distance: 214.6
click at [410, 222] on div ".deletable-edge-delete-btn { width: 20px; height: 20px; border: 0px solid #ffff…" at bounding box center [472, 276] width 944 height 419
click at [311, 193] on icon at bounding box center [309, 192] width 7 height 7
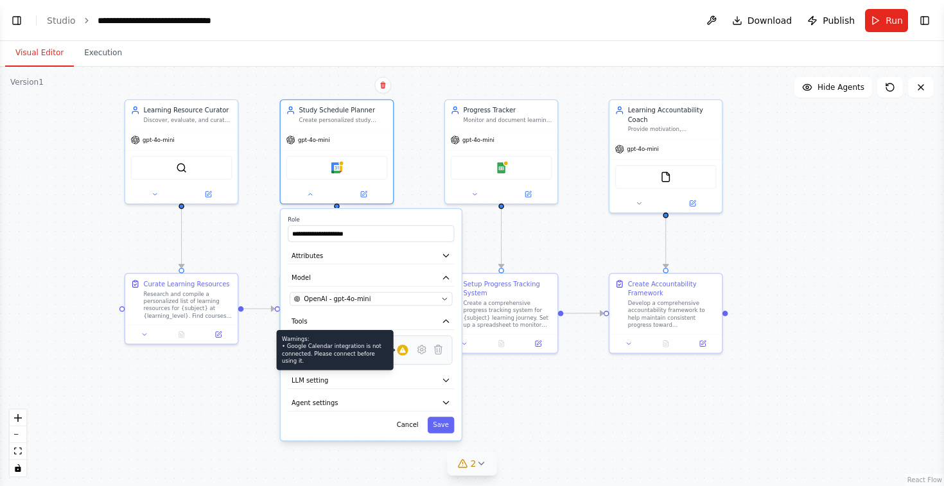
click at [404, 354] on div at bounding box center [402, 350] width 11 height 11
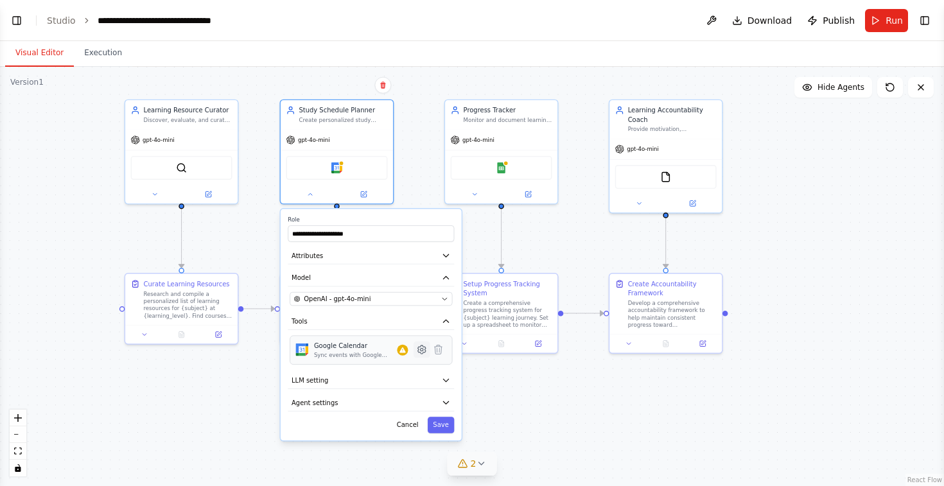
click at [424, 350] on icon at bounding box center [422, 349] width 8 height 8
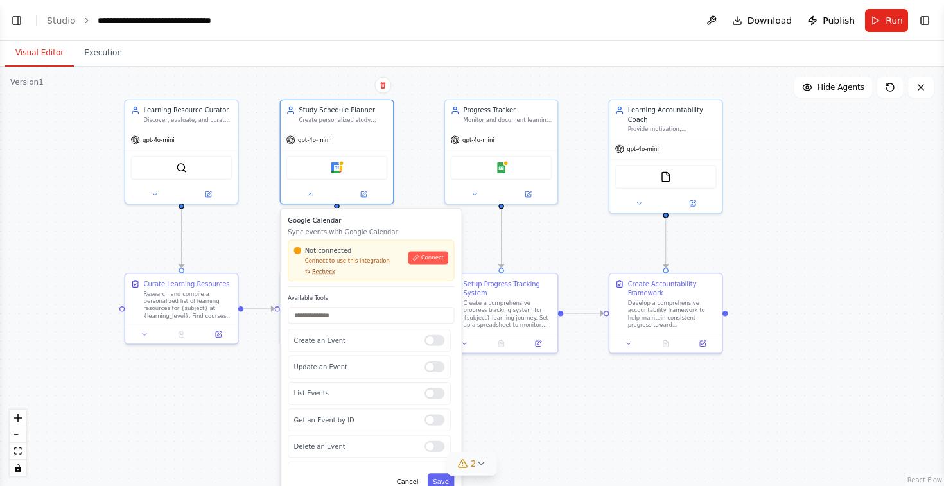
click at [326, 273] on span "Recheck" at bounding box center [323, 271] width 23 height 7
click at [432, 258] on span "Connect" at bounding box center [432, 257] width 22 height 7
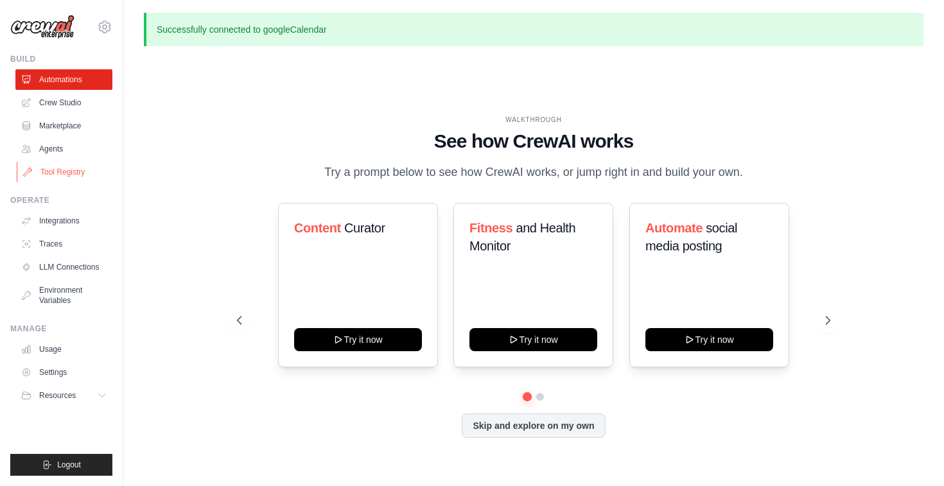
click at [57, 174] on link "Tool Registry" at bounding box center [65, 172] width 97 height 21
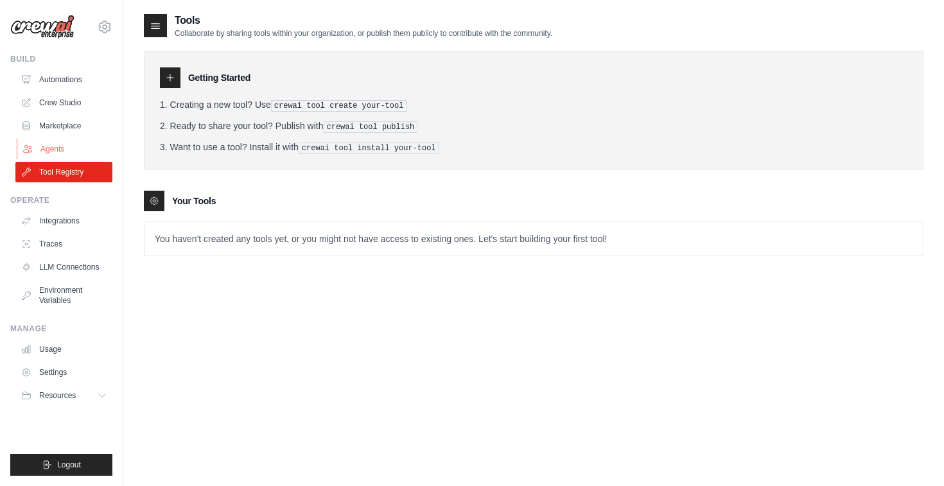
click at [60, 144] on link "Agents" at bounding box center [65, 149] width 97 height 21
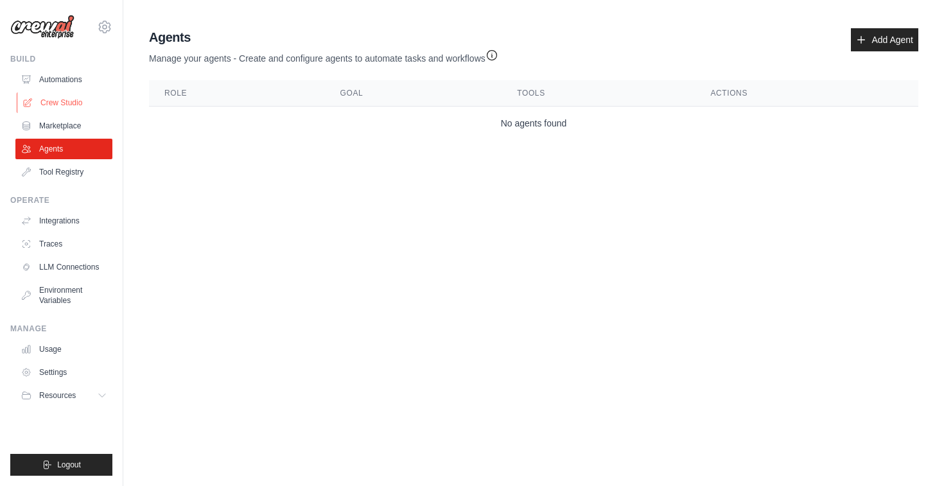
click at [61, 111] on link "Crew Studio" at bounding box center [65, 102] width 97 height 21
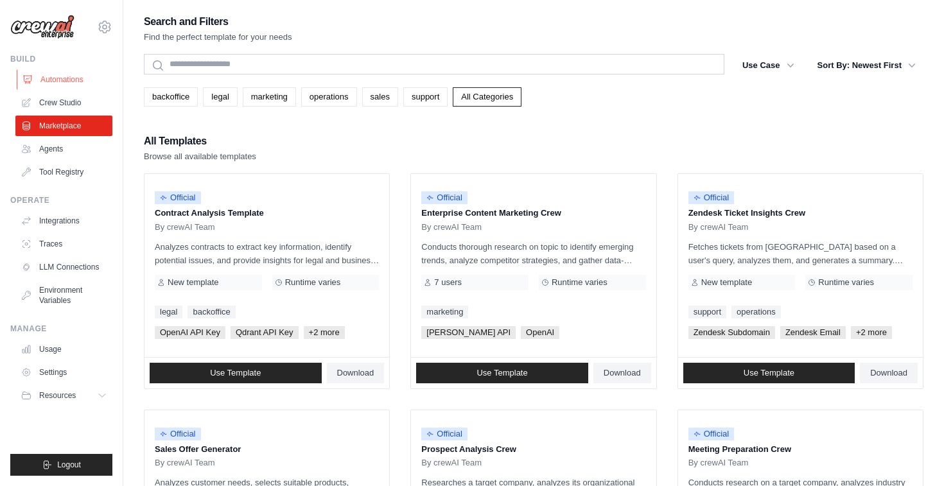
click at [53, 77] on link "Automations" at bounding box center [65, 79] width 97 height 21
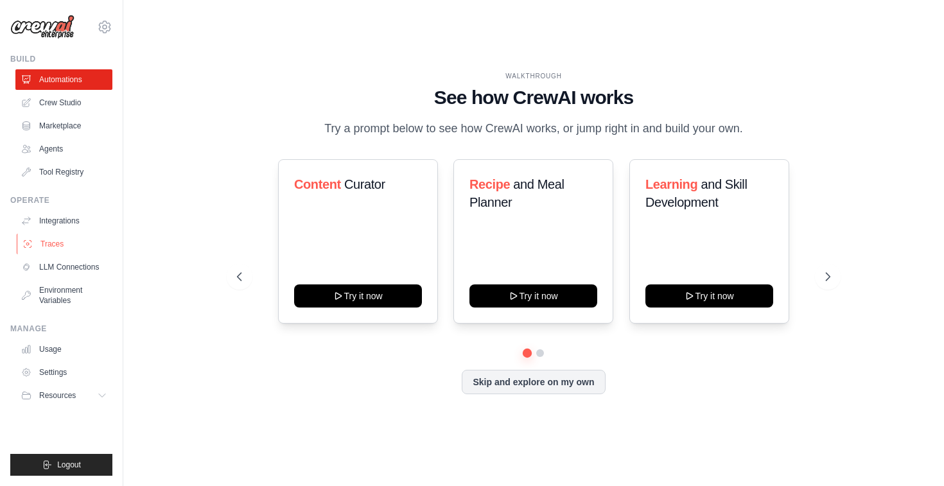
click at [49, 239] on link "Traces" at bounding box center [65, 244] width 97 height 21
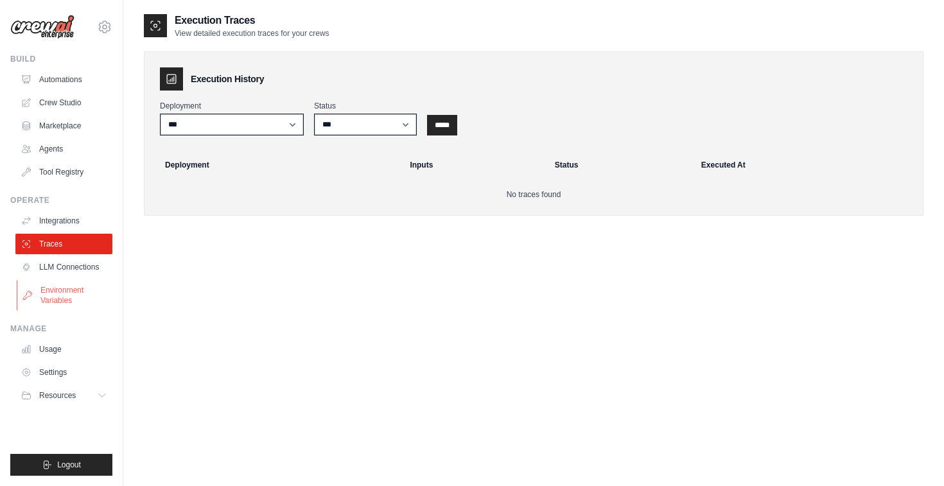
click at [54, 297] on link "Environment Variables" at bounding box center [65, 295] width 97 height 31
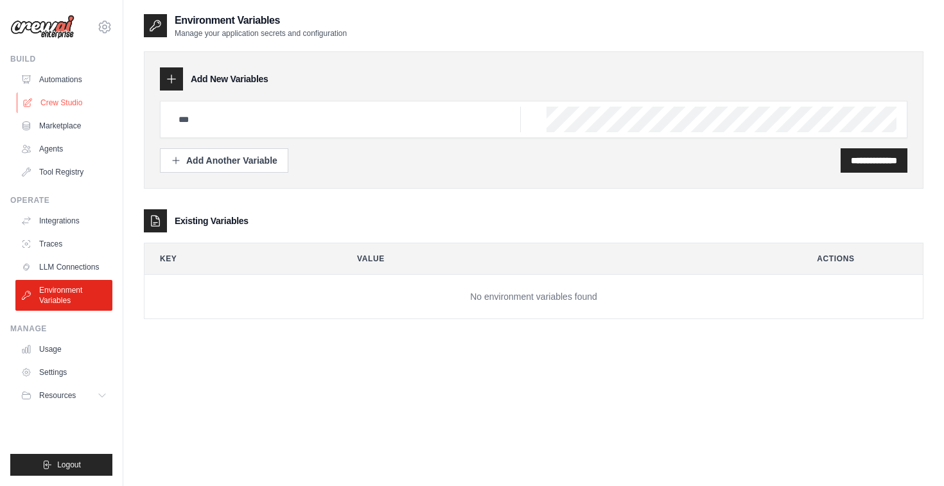
click at [58, 96] on link "Crew Studio" at bounding box center [65, 102] width 97 height 21
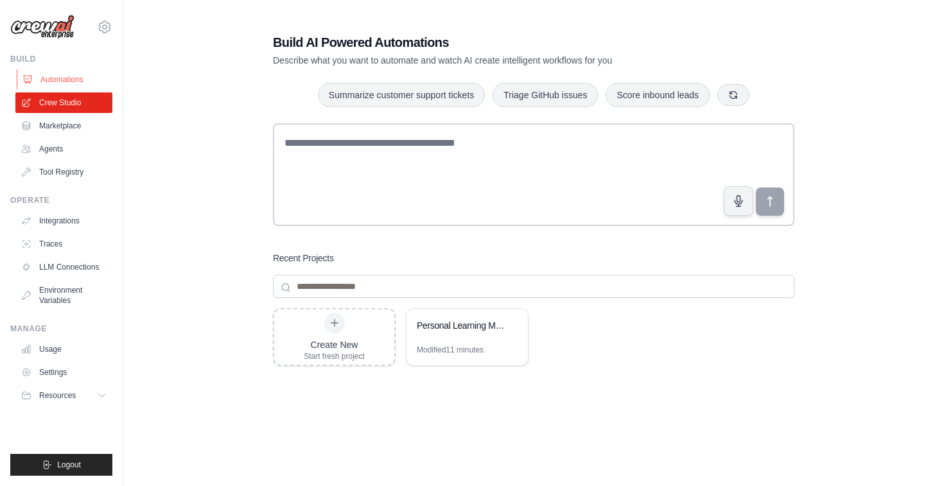
click at [58, 80] on link "Automations" at bounding box center [65, 79] width 97 height 21
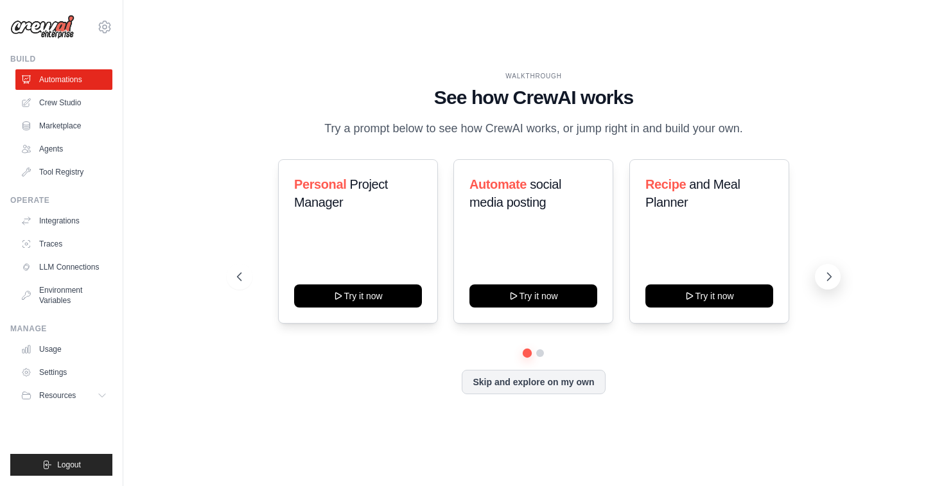
click at [830, 277] on icon at bounding box center [829, 277] width 4 height 8
click at [830, 275] on icon at bounding box center [829, 277] width 4 height 8
